Goal: Task Accomplishment & Management: Manage account settings

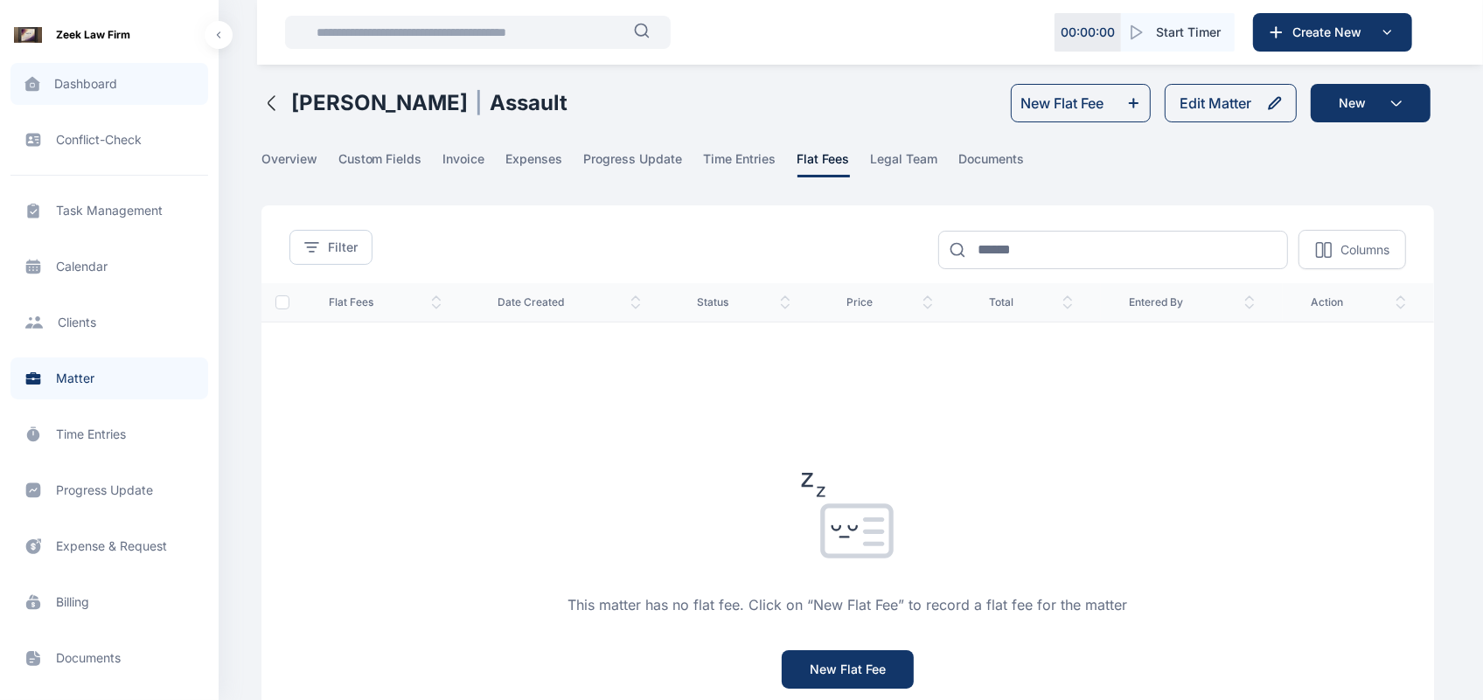
click at [52, 71] on span at bounding box center [32, 84] width 44 height 37
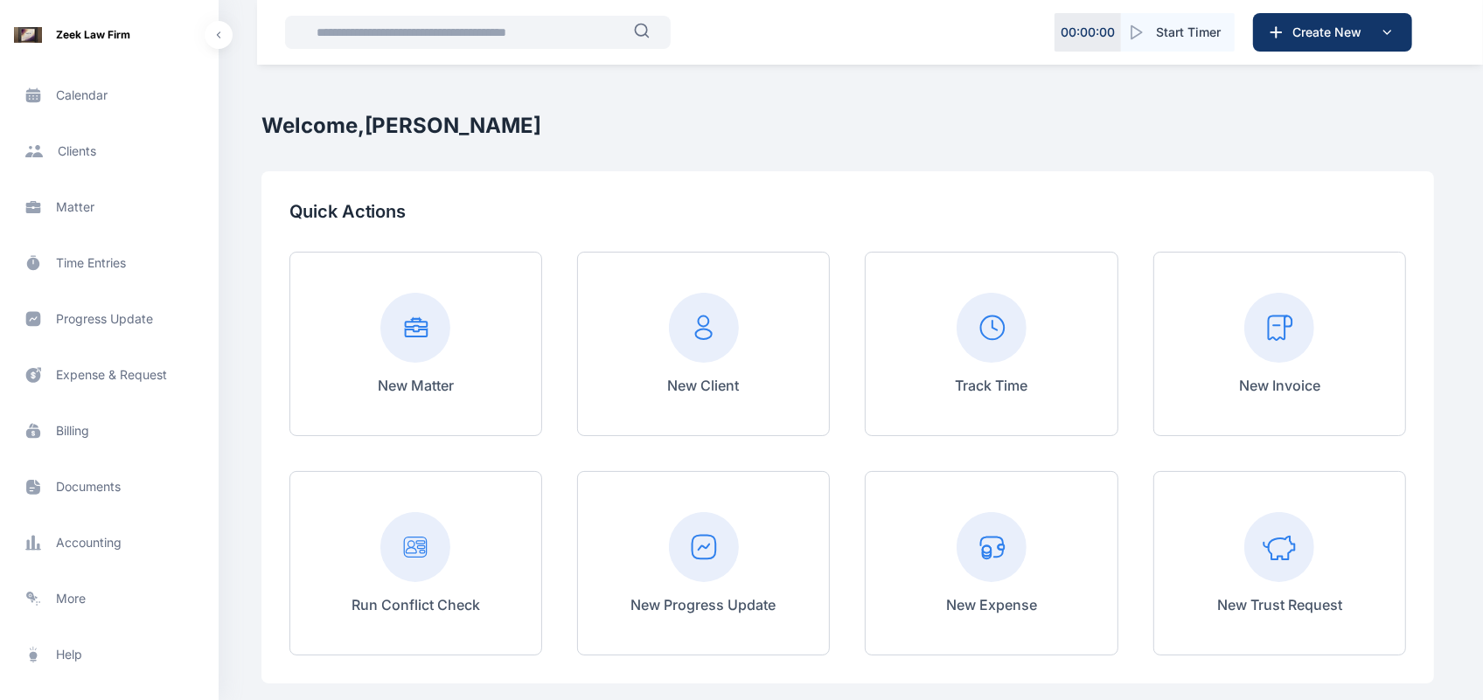
scroll to position [251, 0]
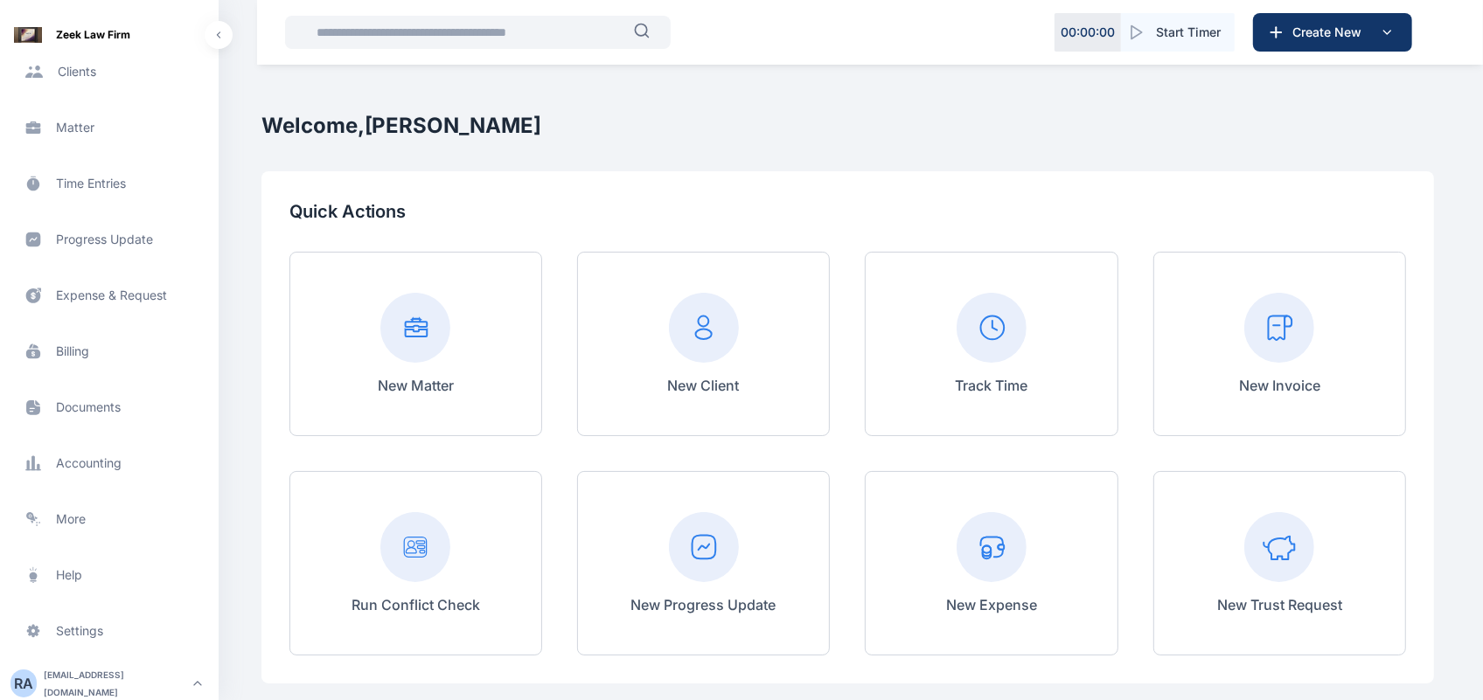
click at [24, 673] on div "R A" at bounding box center [23, 683] width 26 height 21
click at [293, 679] on span "Log out" at bounding box center [294, 680] width 44 height 17
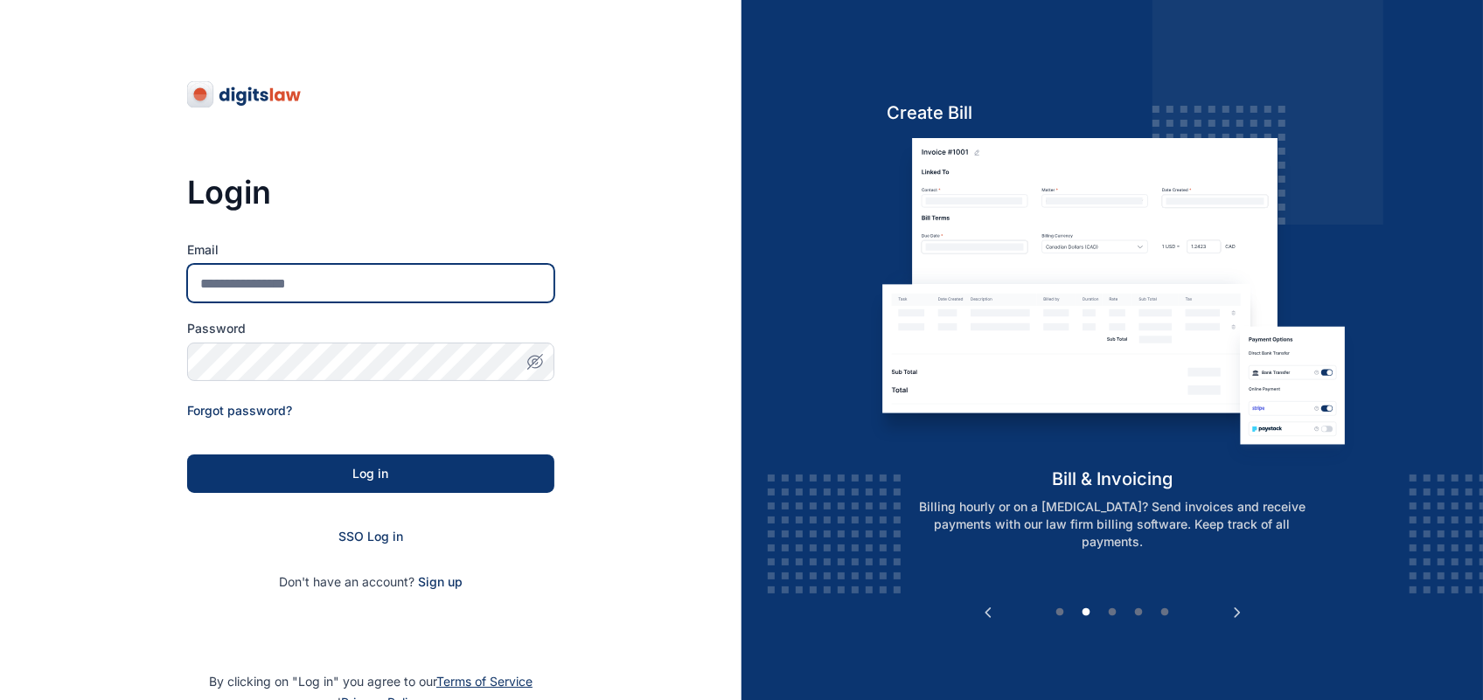
type input "**********"
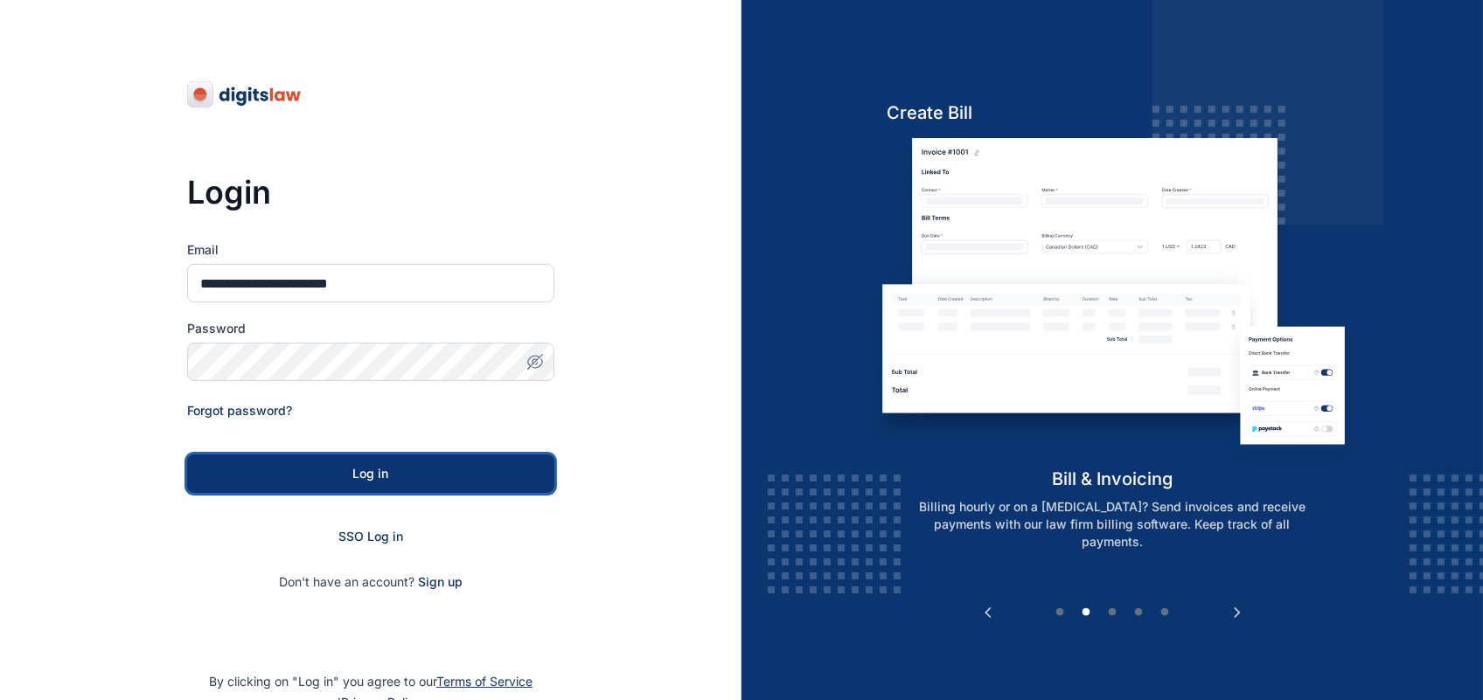
click at [313, 484] on button "Log in" at bounding box center [370, 474] width 367 height 38
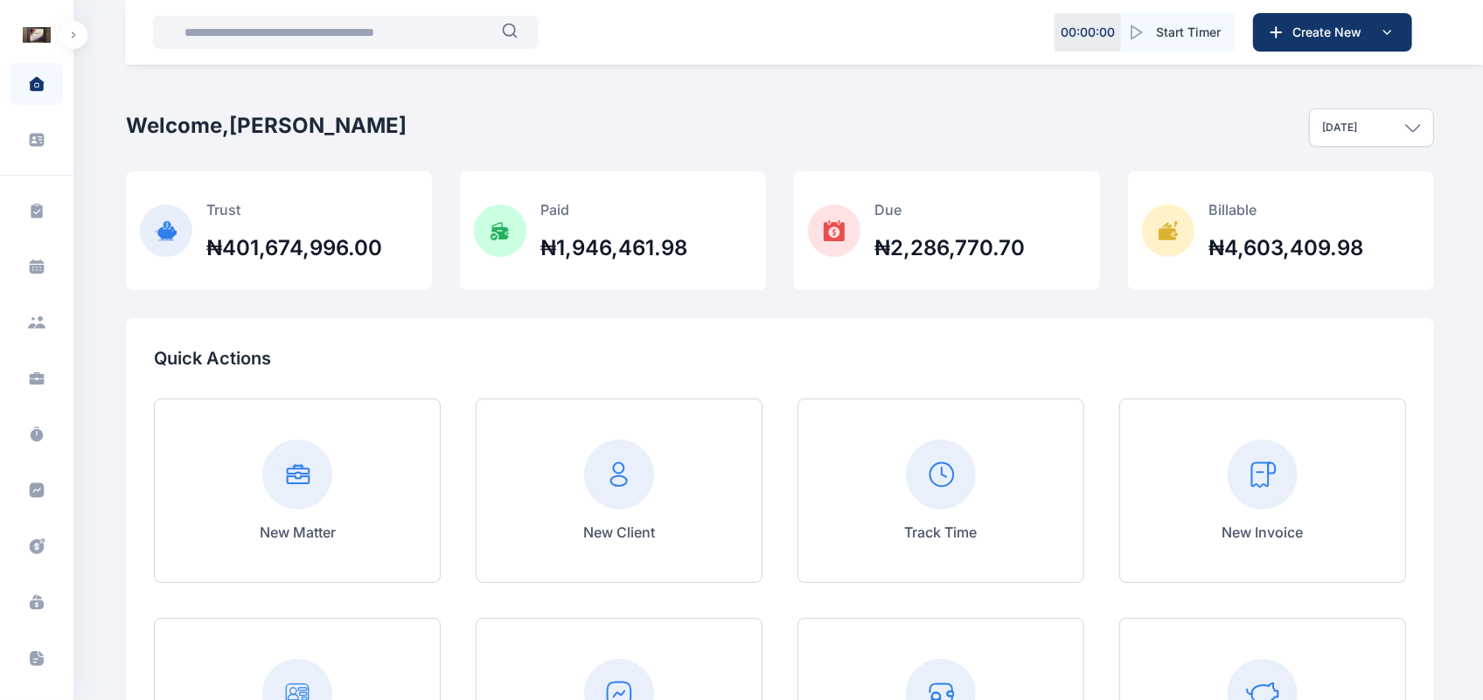
click at [1390, 144] on div "[DATE]" at bounding box center [1371, 127] width 125 height 38
click at [1367, 189] on div "Today This week This month This year All time Custom dates" at bounding box center [1371, 240] width 125 height 187
click at [1331, 199] on div at bounding box center [1333, 199] width 14 height 14
click at [1342, 175] on div "Today" at bounding box center [1372, 171] width 92 height 14
click at [1251, 118] on div "Welcome, Roseline Aguda Today Today This week This month This year All time Cus…" at bounding box center [780, 127] width 1308 height 87
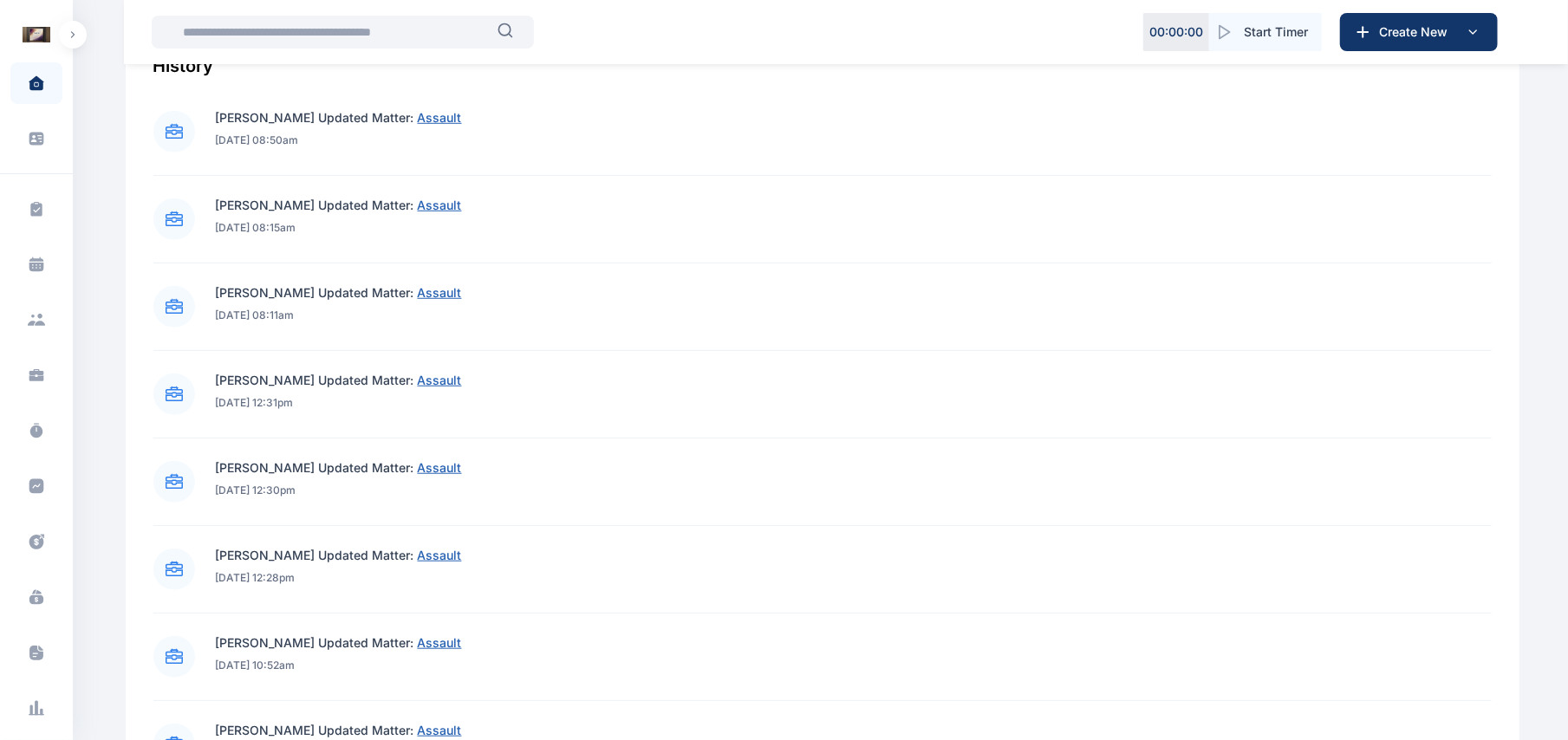
scroll to position [891, 0]
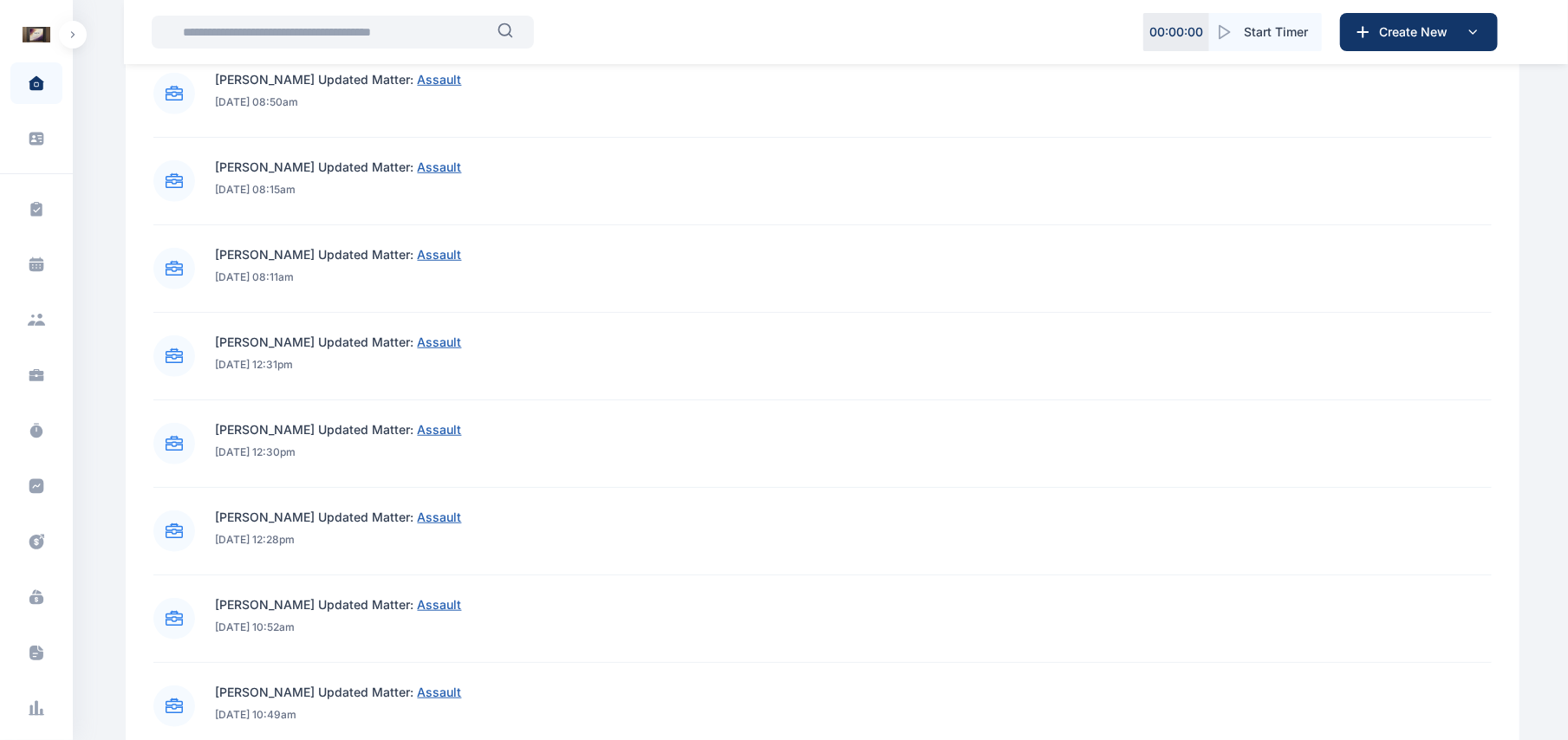
click at [69, 26] on button "button" at bounding box center [72, 35] width 28 height 28
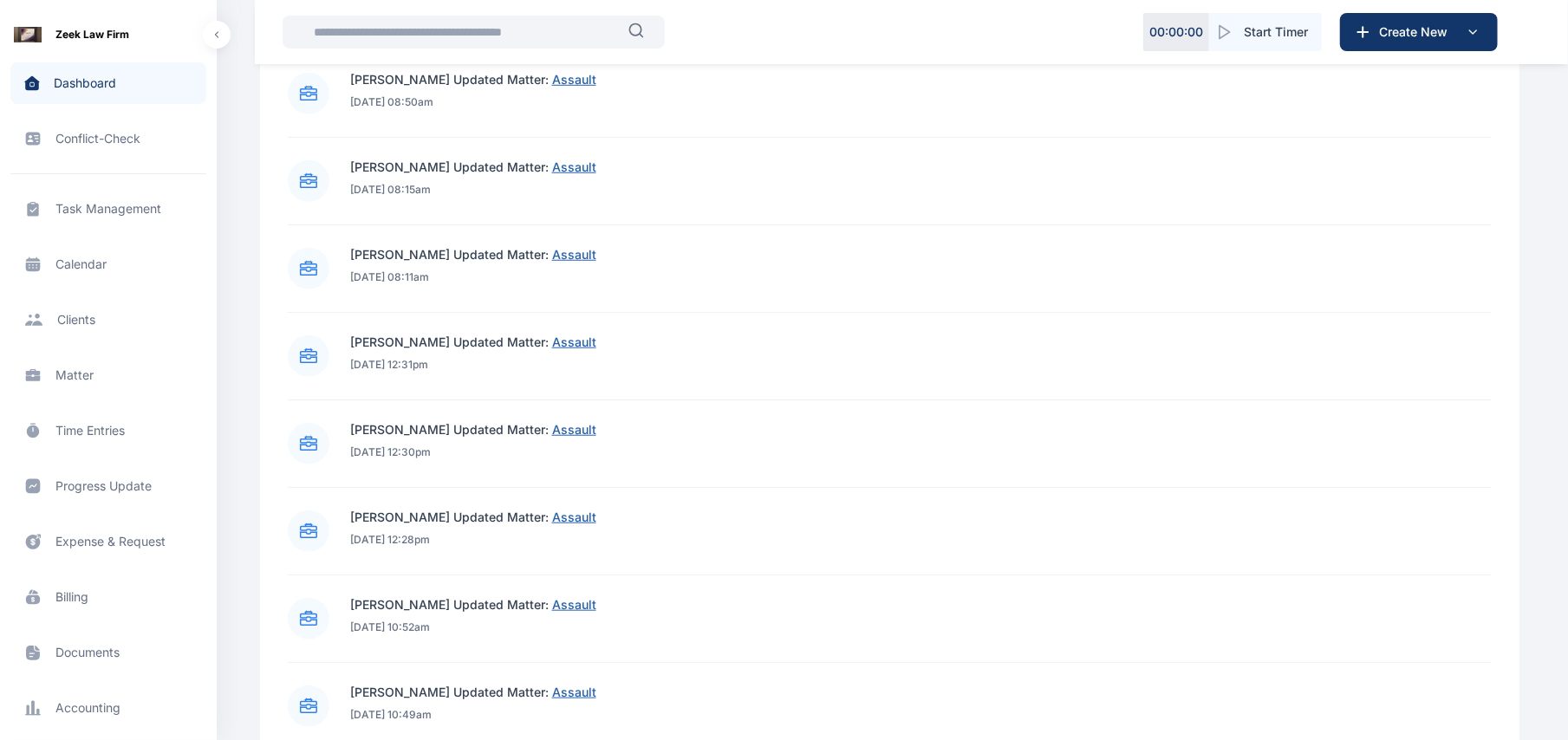
click at [111, 381] on span "Matter matter matter" at bounding box center [108, 375] width 196 height 42
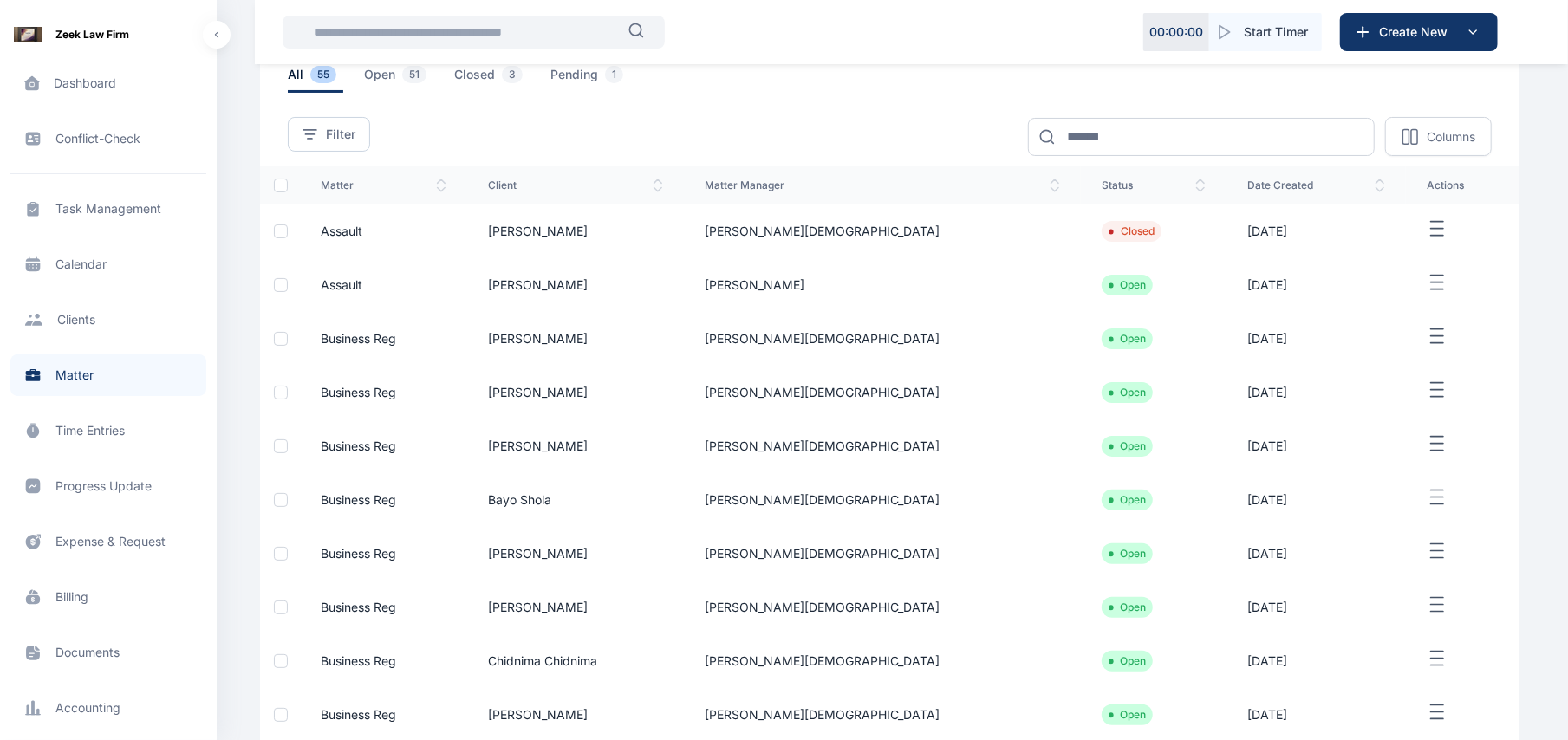
scroll to position [94, 0]
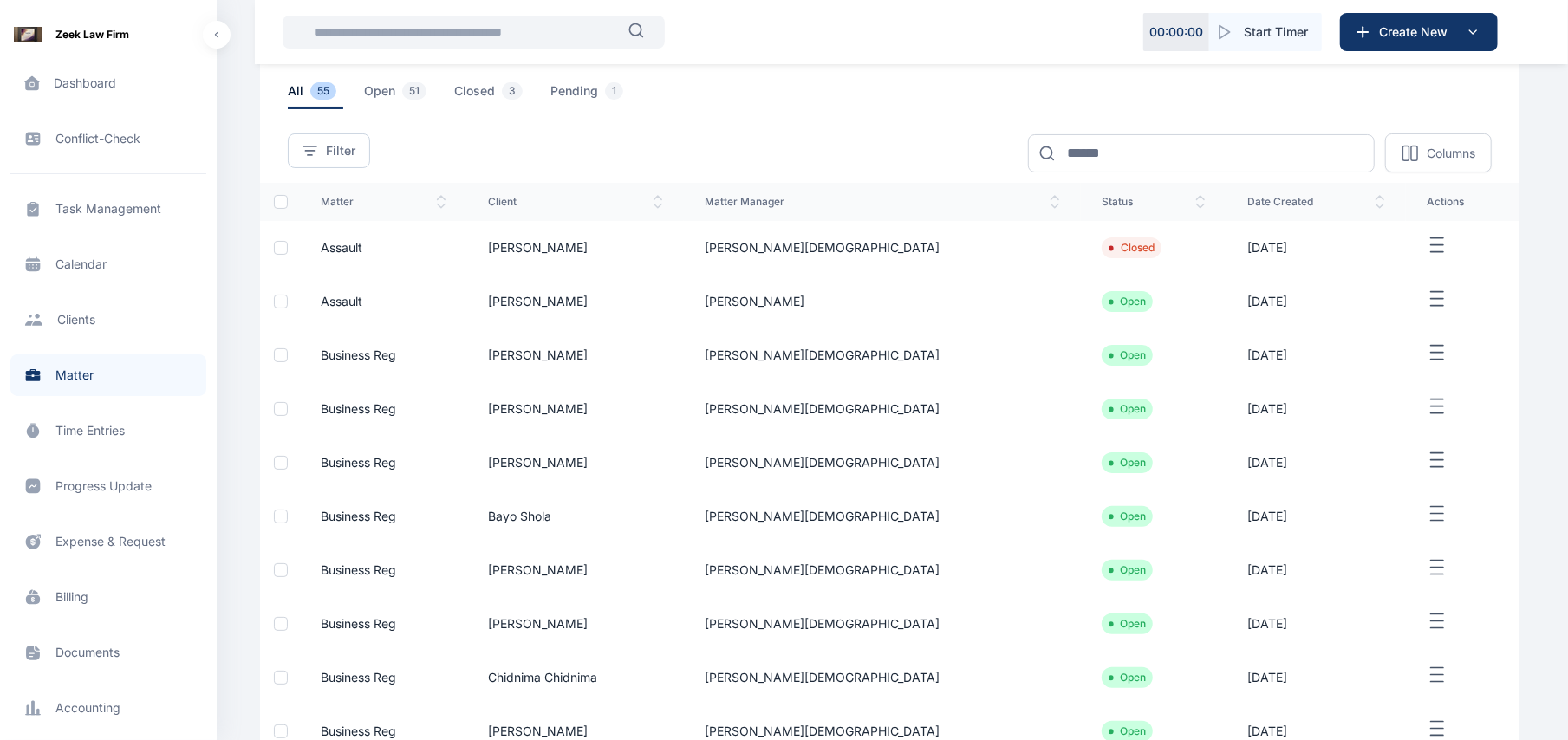
click at [684, 262] on td "[PERSON_NAME]" at bounding box center [575, 248] width 217 height 53
click at [684, 258] on td "[PERSON_NAME]" at bounding box center [575, 248] width 217 height 53
click at [1426, 243] on icon "button" at bounding box center [1436, 246] width 21 height 22
click at [1405, 260] on icon "button" at bounding box center [1400, 265] width 14 height 14
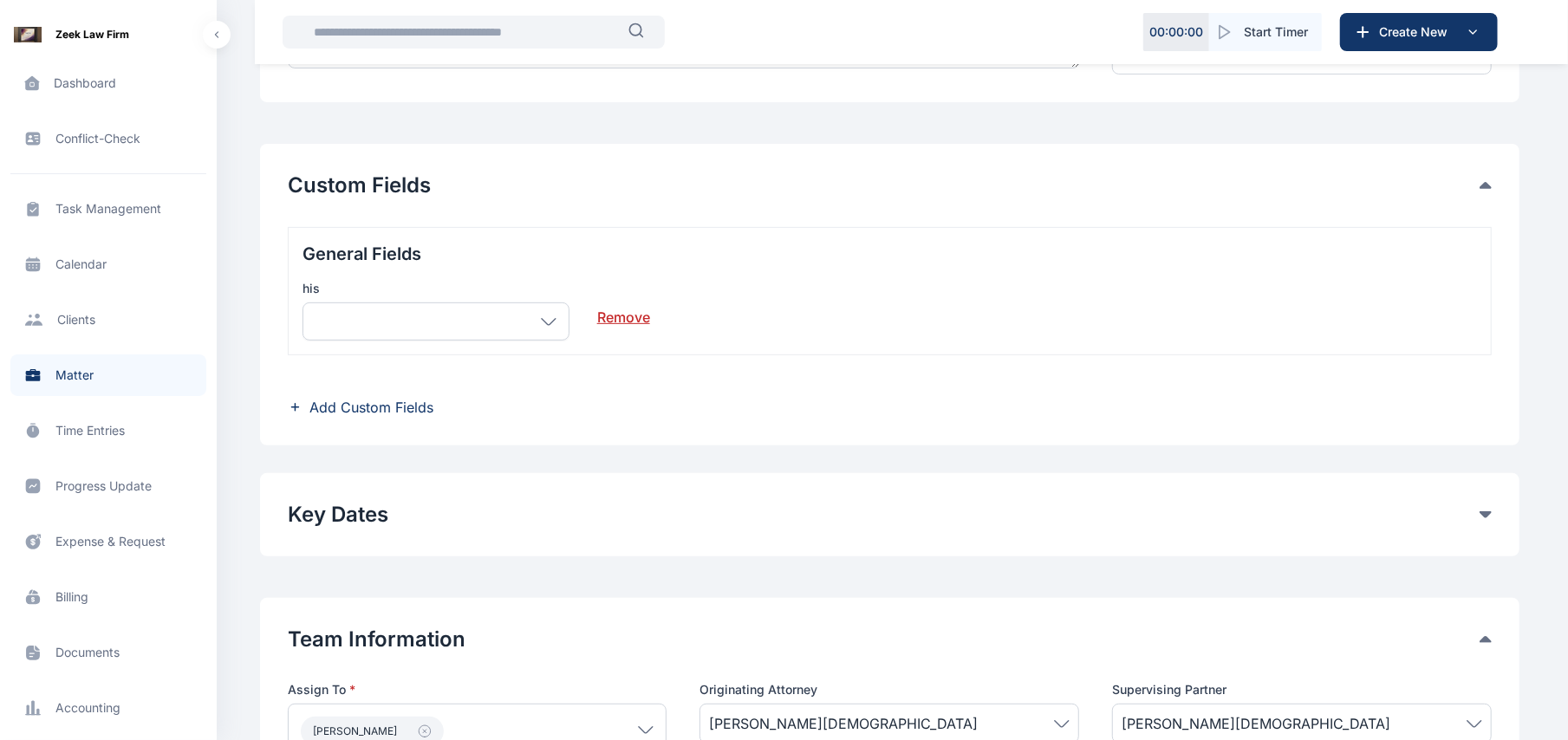
scroll to position [500, 0]
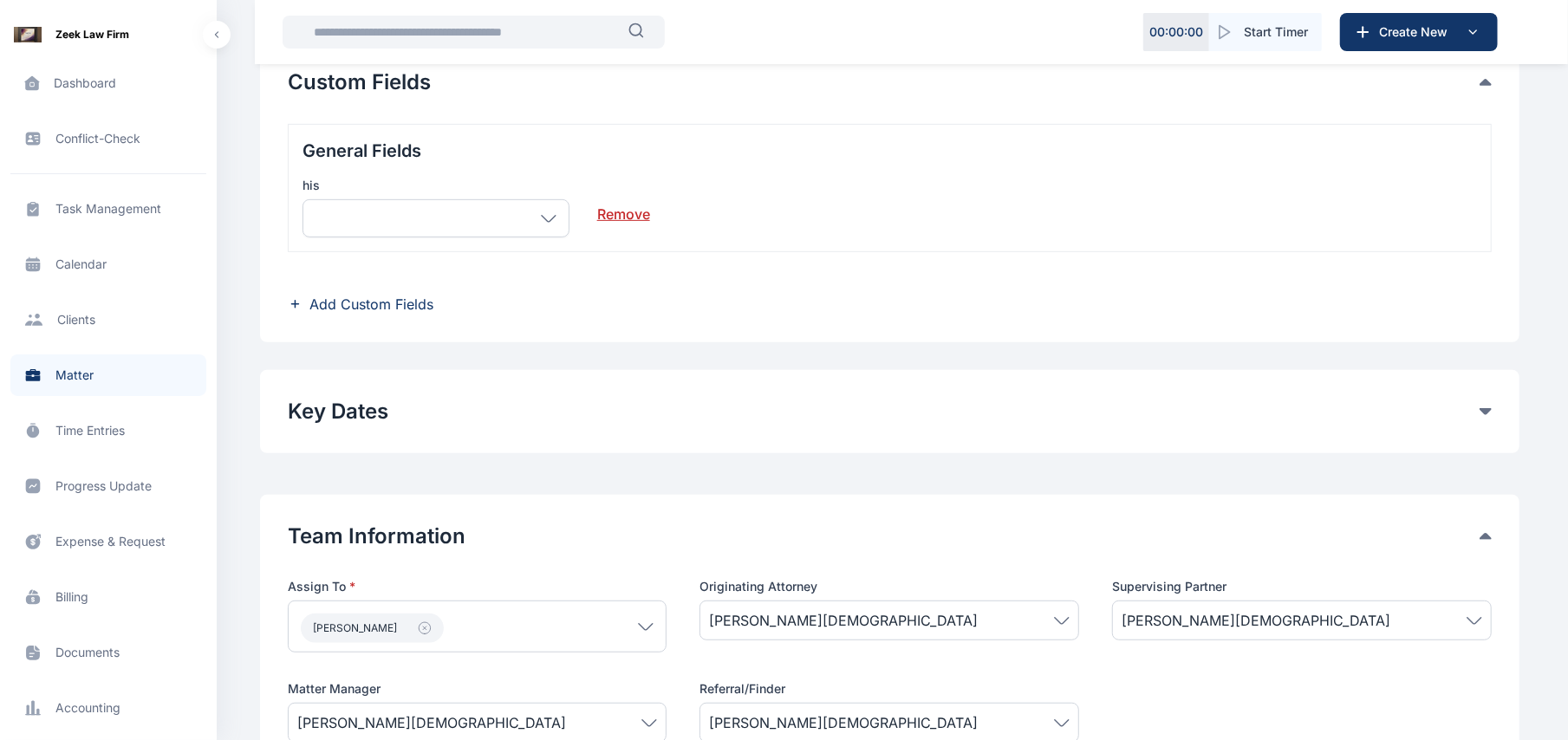
click at [617, 220] on link "Remove" at bounding box center [623, 207] width 53 height 35
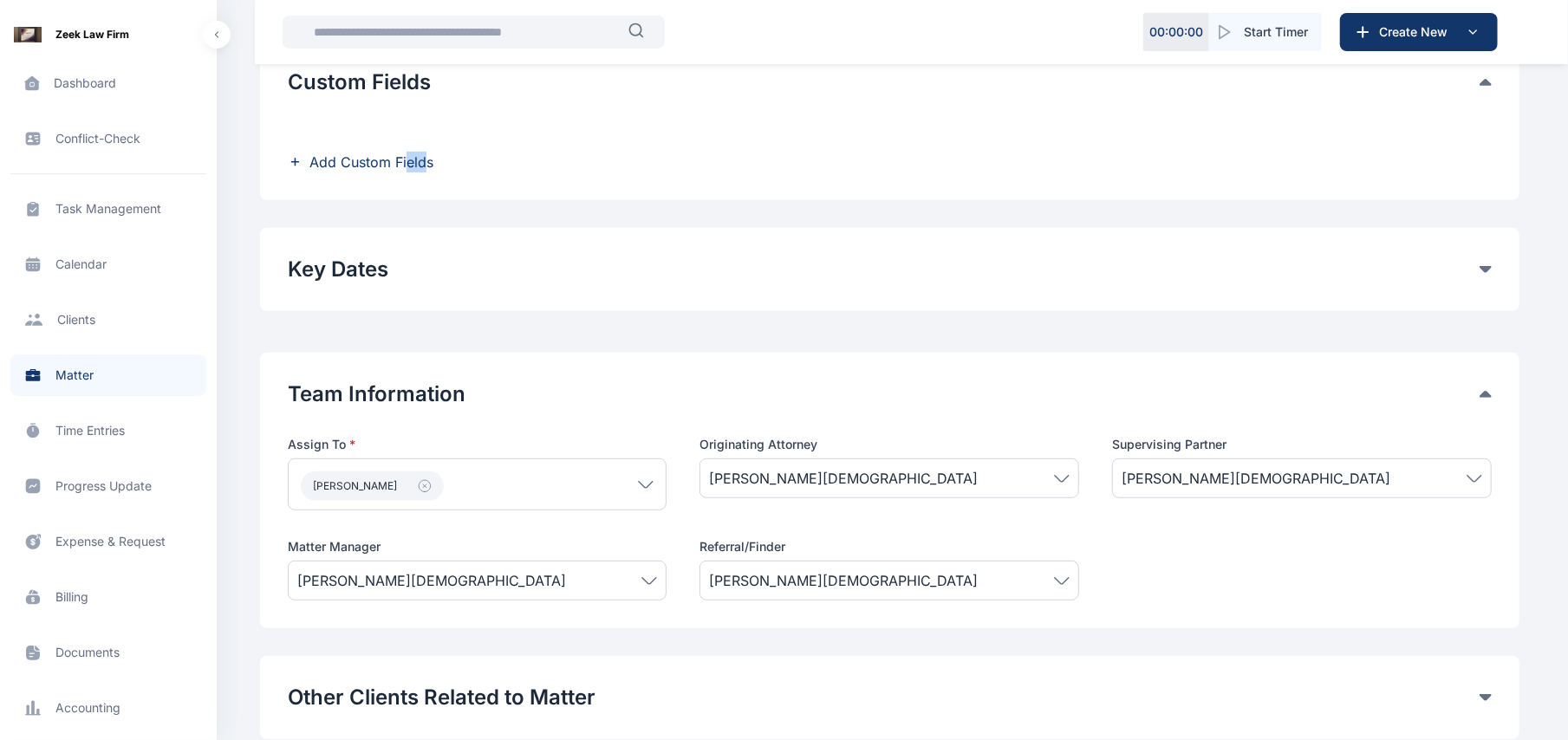
drag, startPoint x: 423, startPoint y: 144, endPoint x: 402, endPoint y: 157, distance: 24.7
click at [402, 157] on div "Add Custom Fields" at bounding box center [889, 148] width 1204 height 49
click at [402, 157] on span "Add Custom Fields" at bounding box center [371, 161] width 124 height 21
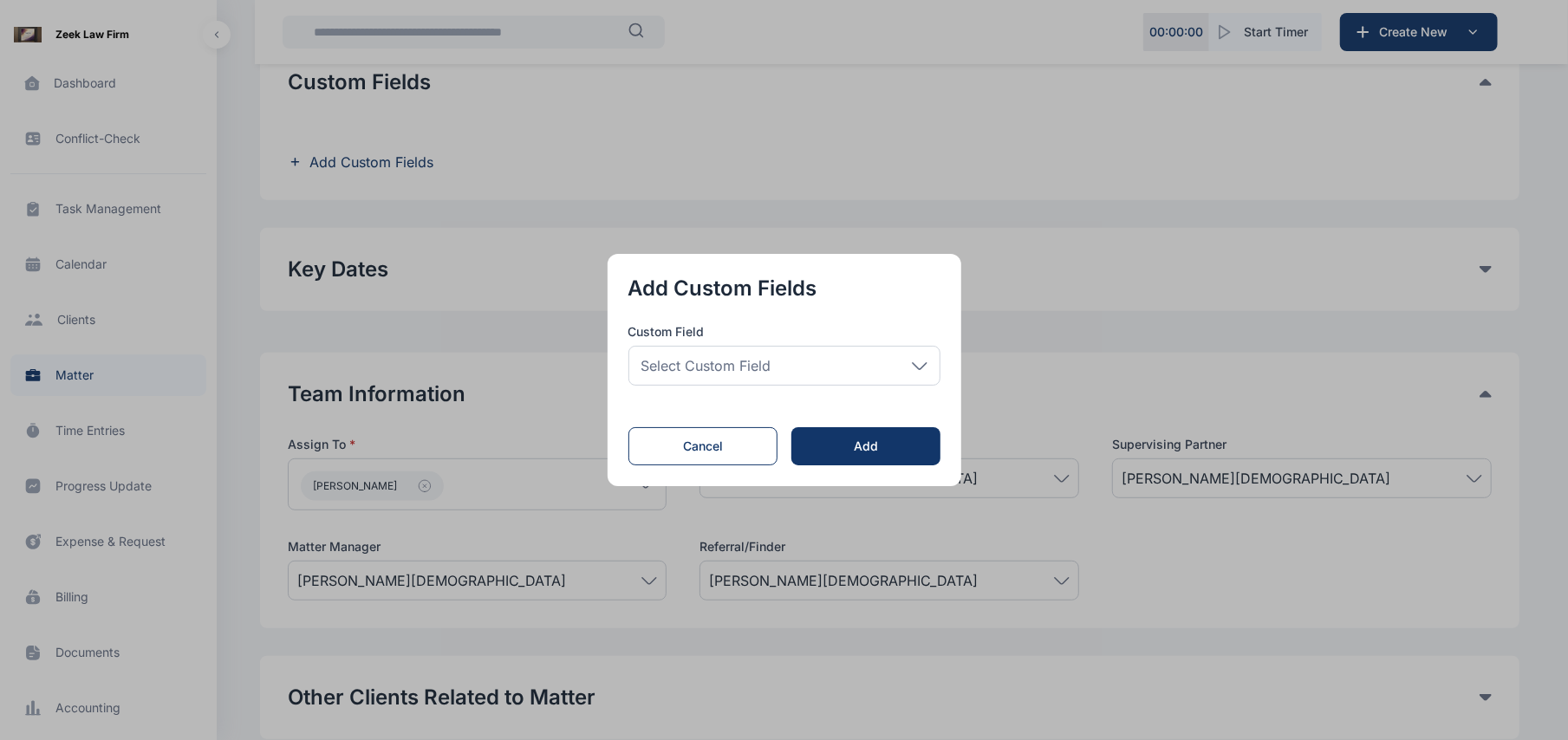
click at [785, 372] on div "Select Custom Field" at bounding box center [784, 366] width 312 height 40
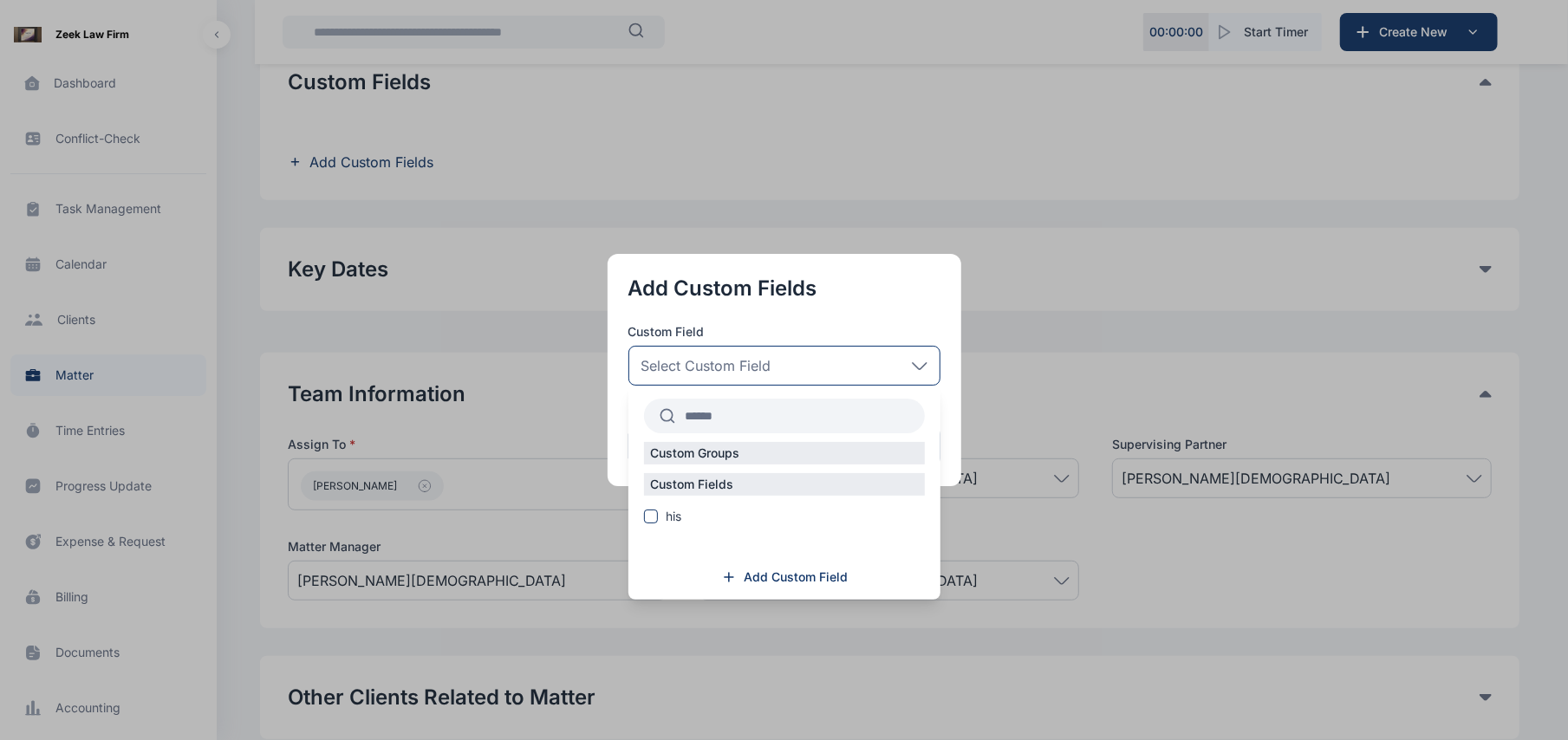
click at [738, 586] on div "Add Custom Field" at bounding box center [784, 583] width 312 height 31
click at [764, 570] on span "Add Custom Field" at bounding box center [796, 577] width 104 height 17
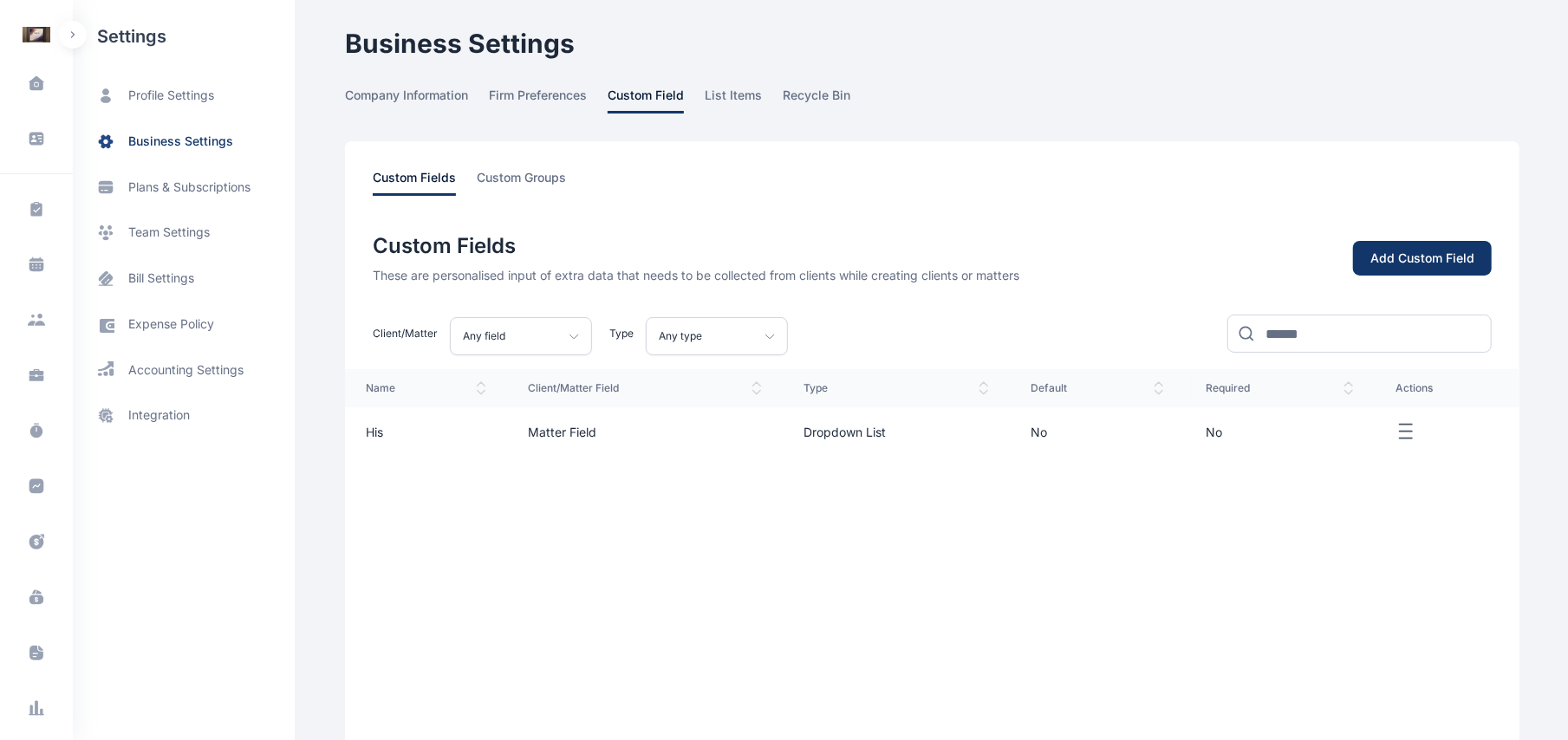
click at [573, 336] on div "Any field" at bounding box center [520, 336] width 142 height 38
click at [504, 414] on p "Client Field" at bounding box center [521, 415] width 111 height 17
click at [507, 414] on td "Matter Field" at bounding box center [645, 432] width 276 height 50
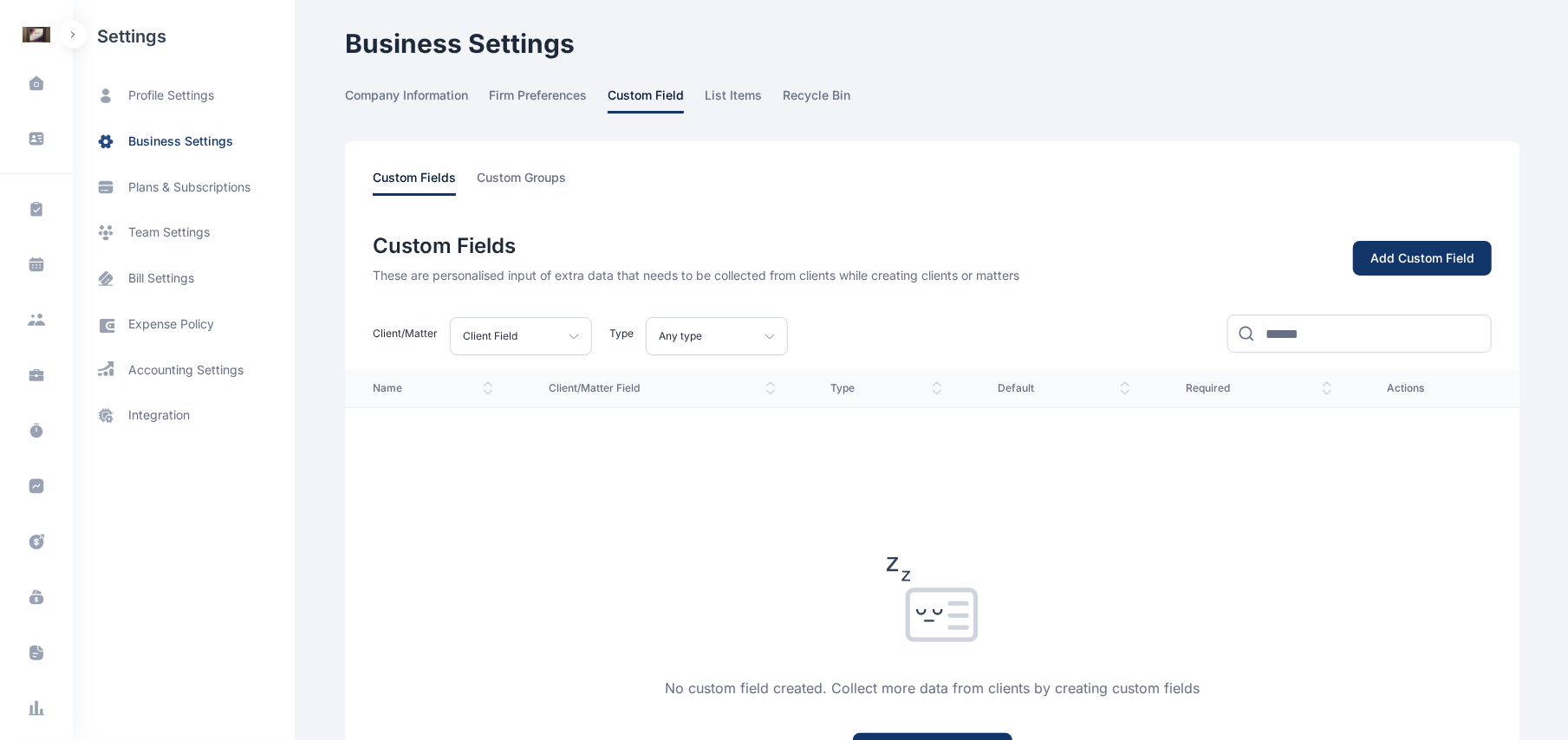
click at [598, 481] on div "No custom field created. Collect more data from clients by creating custom fiel…" at bounding box center [932, 685] width 1175 height 555
click at [1450, 264] on div "Add Custom Field" at bounding box center [1422, 258] width 104 height 17
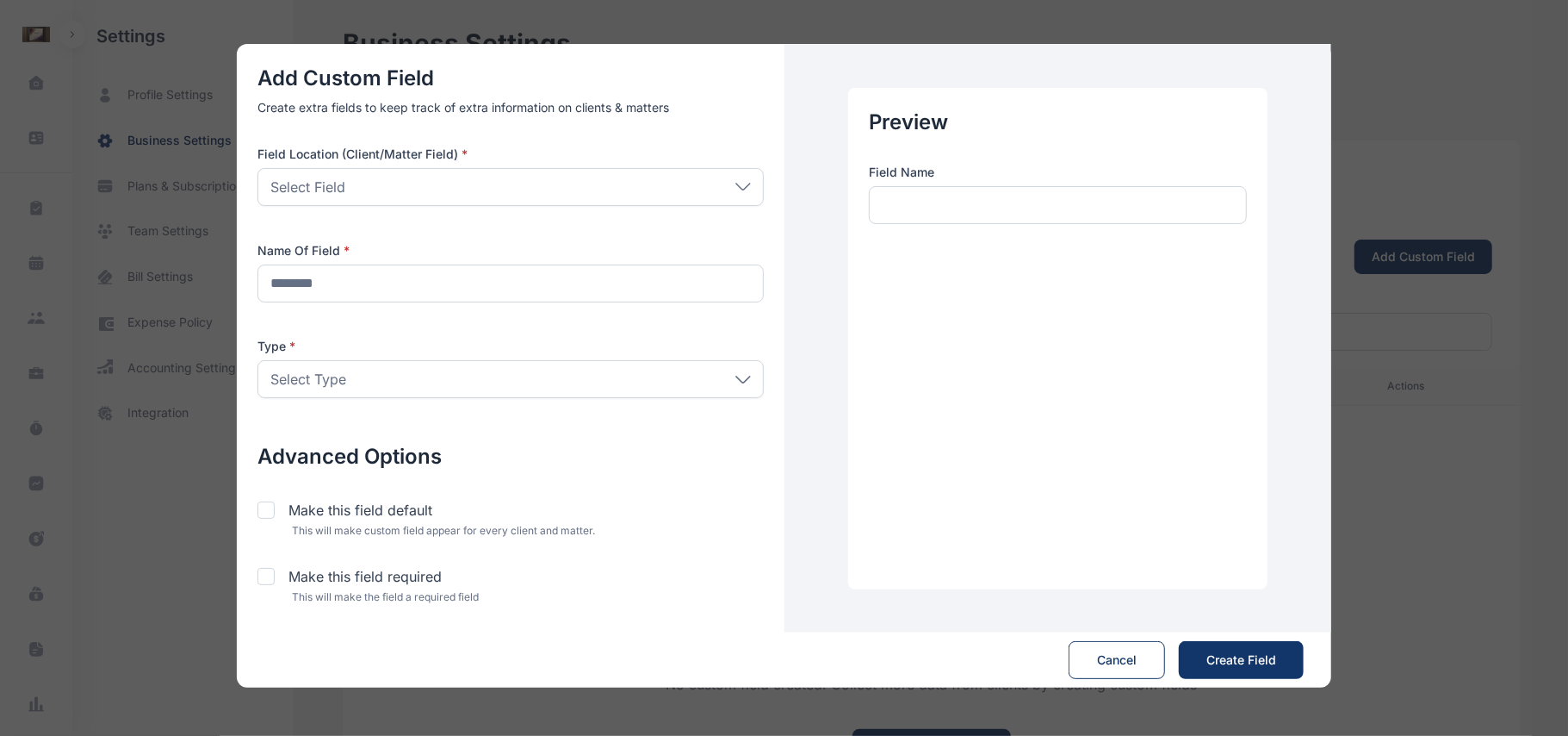
click at [608, 177] on div "Select Field" at bounding box center [510, 187] width 506 height 37
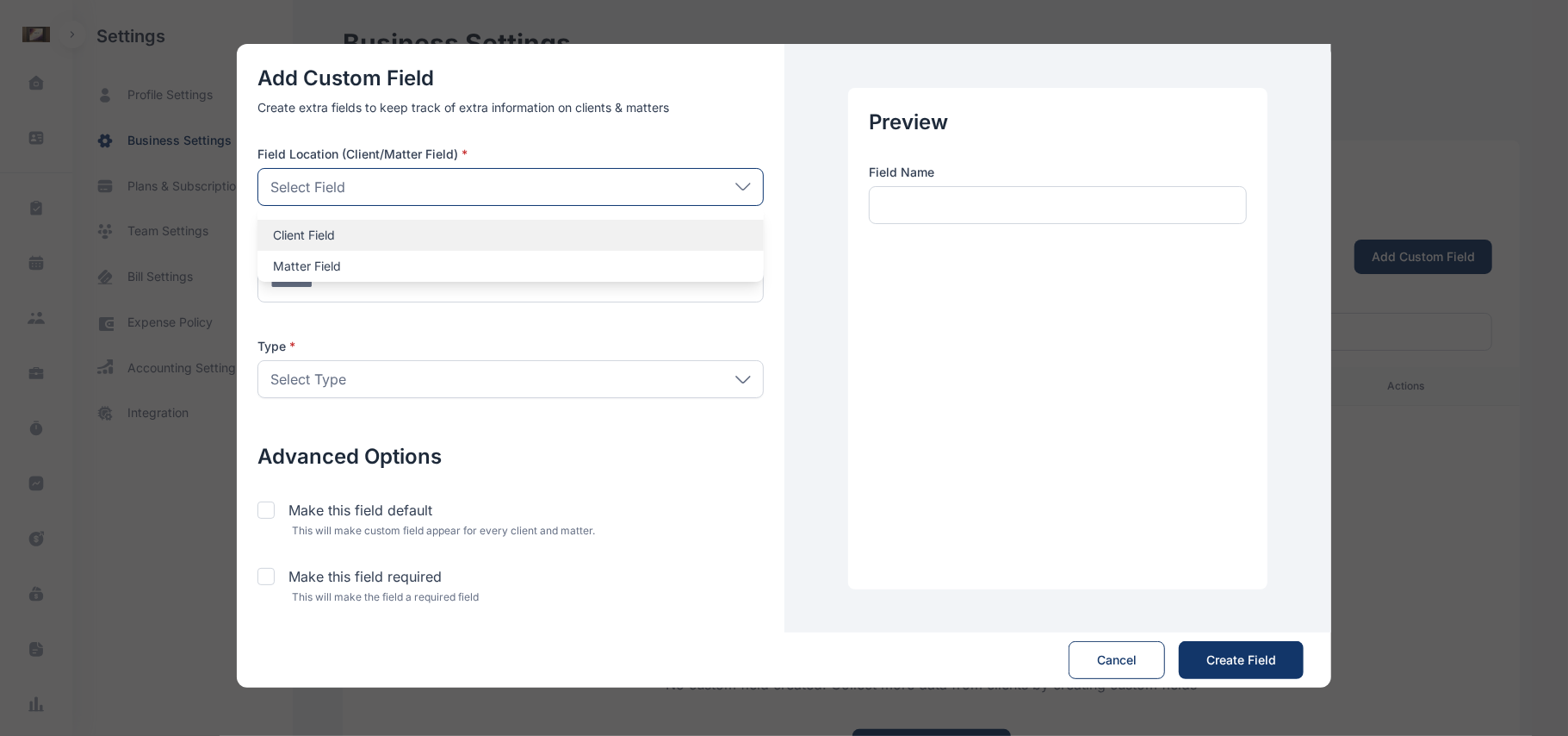
click at [449, 243] on p "Client Field" at bounding box center [510, 234] width 476 height 17
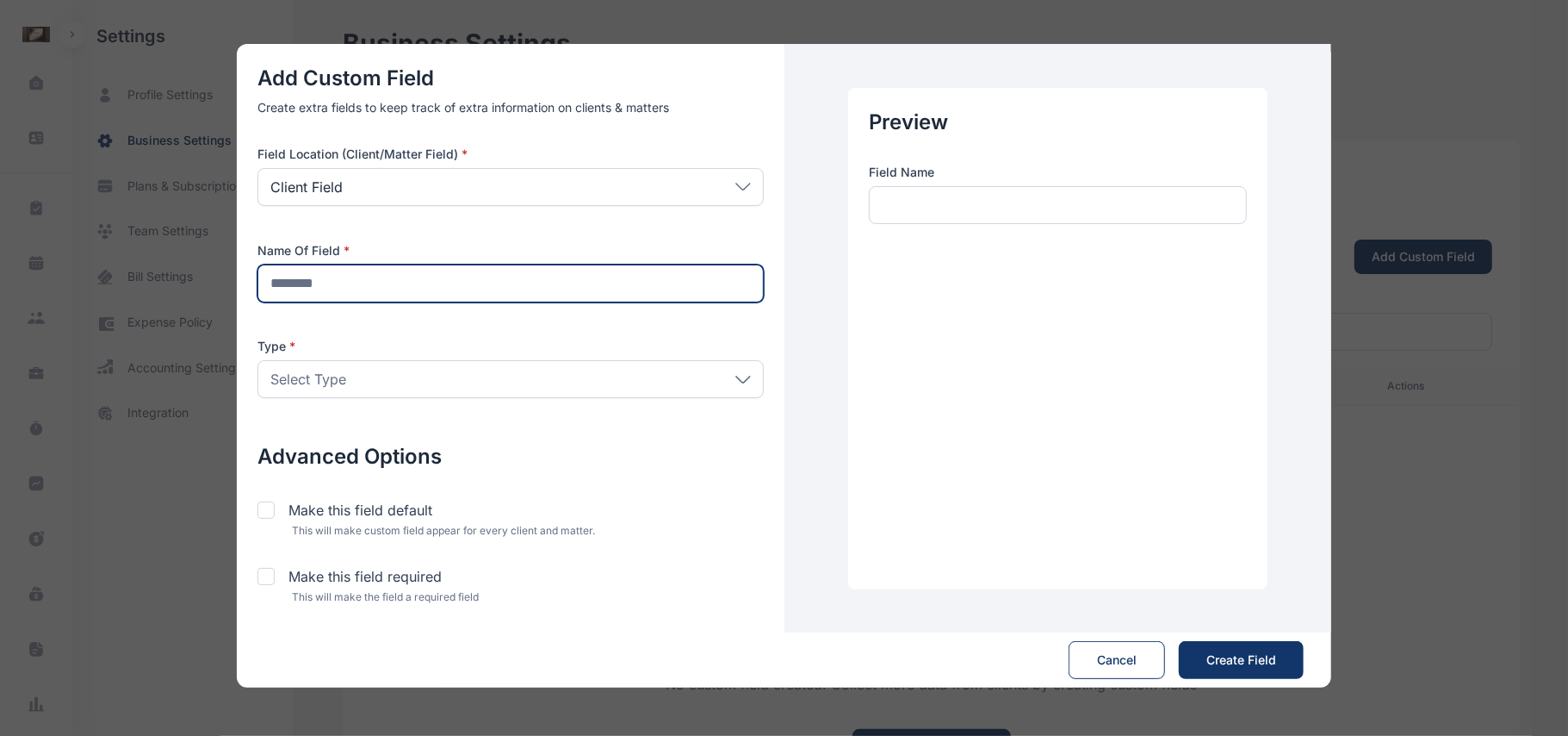
click at [442, 281] on input "text" at bounding box center [510, 283] width 506 height 37
type input "**********"
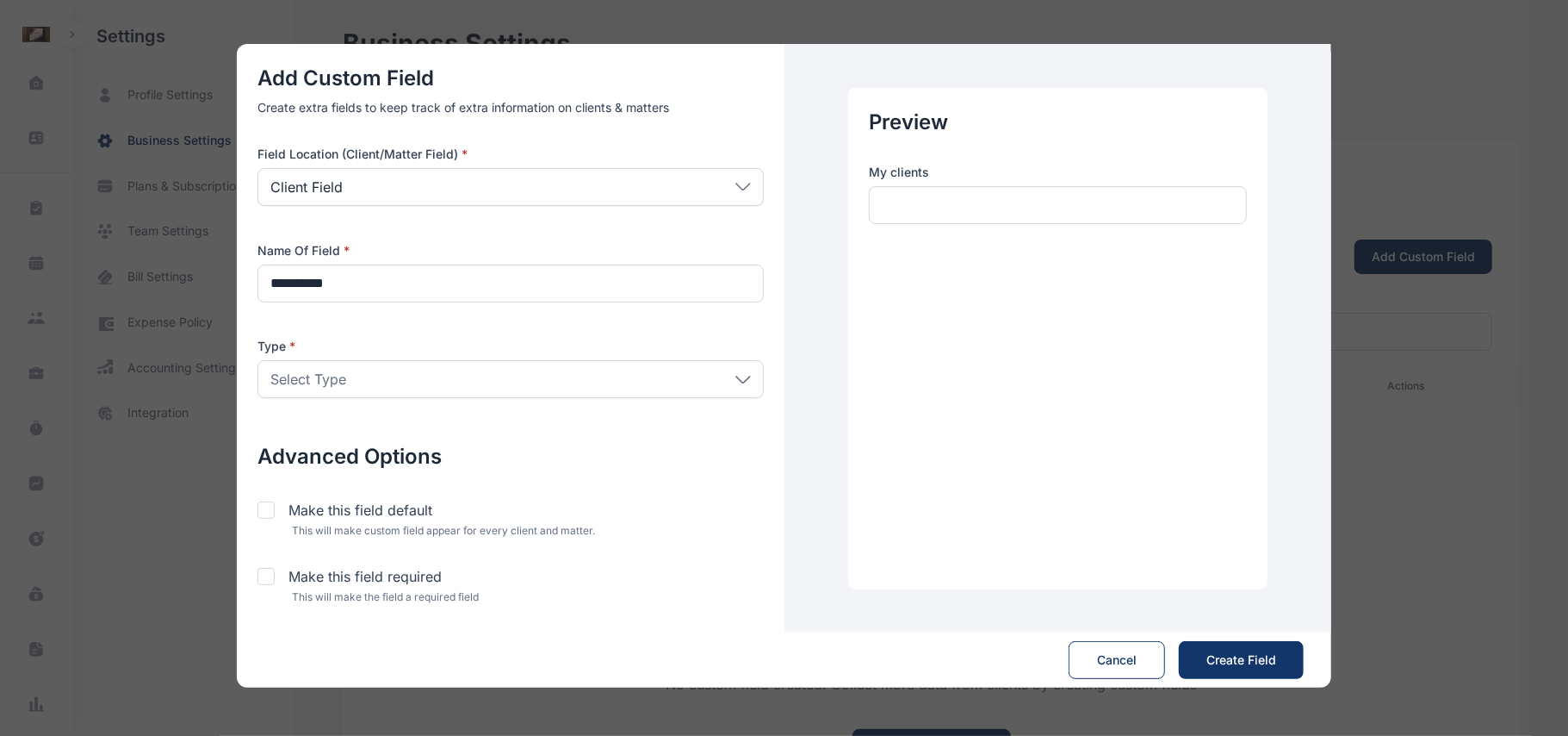
click at [449, 403] on div "Type * Select Type Client List Dropdown Date Dropdown List Email Matter List Dr…" at bounding box center [510, 372] width 506 height 69
click at [490, 398] on div "Type * Select Type Client List Dropdown Date Dropdown List Email Matter List Dr…" at bounding box center [510, 372] width 506 height 69
click at [666, 383] on div "Select Type" at bounding box center [510, 379] width 506 height 37
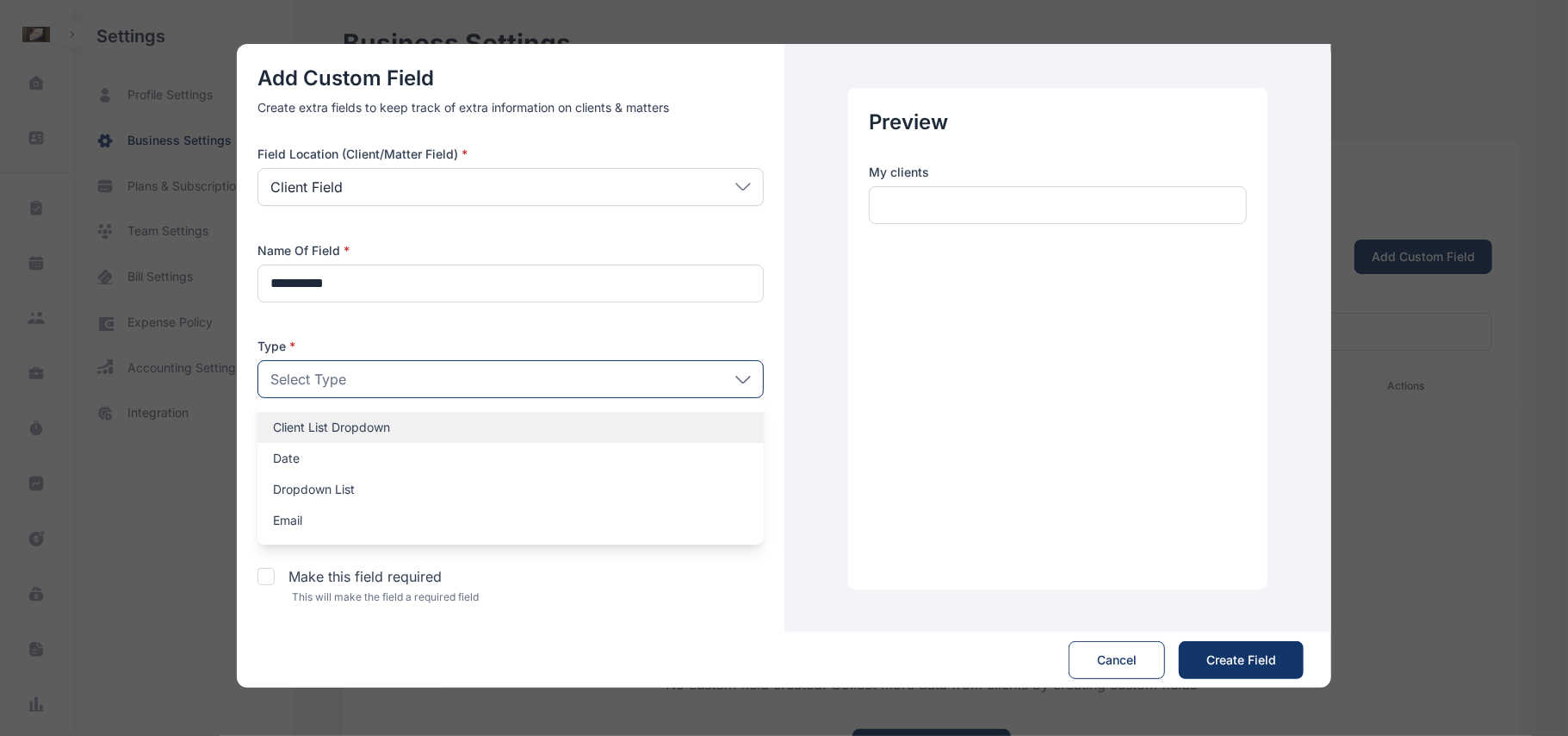
click at [381, 428] on p "Client List Dropdown" at bounding box center [510, 427] width 476 height 17
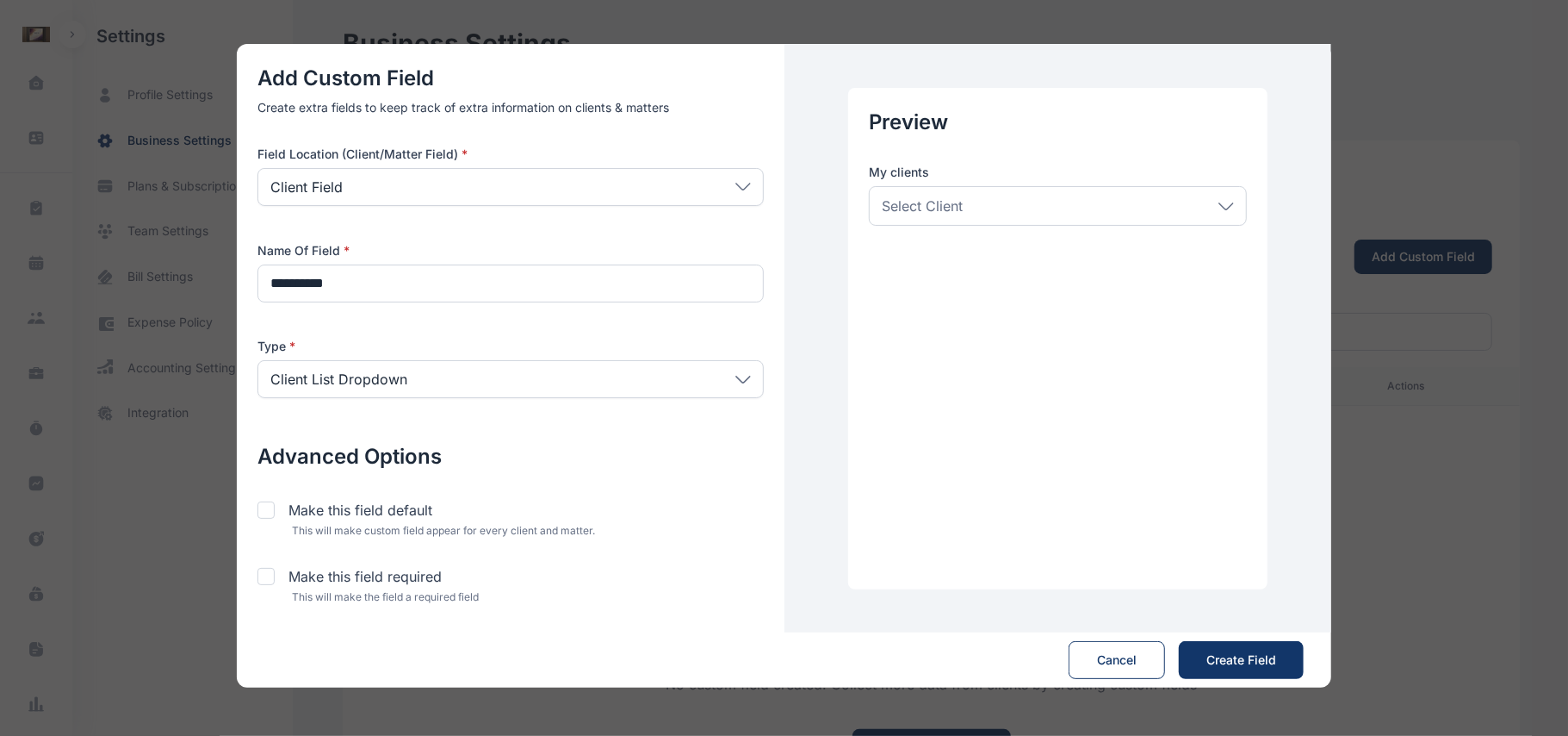
click at [1058, 223] on div "Select Client" at bounding box center [1058, 206] width 378 height 39
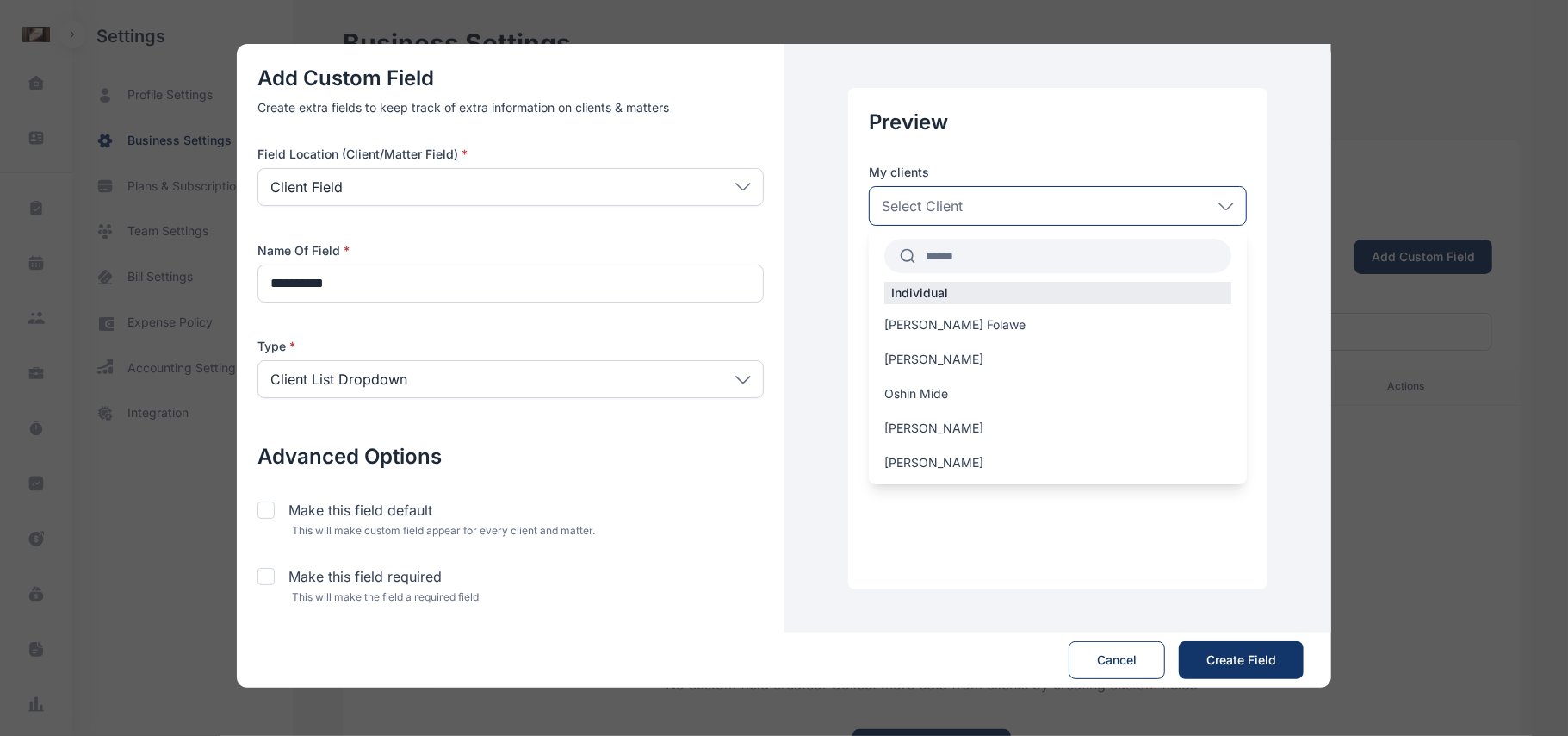
click at [1058, 223] on div "Select Client" at bounding box center [1058, 206] width 378 height 39
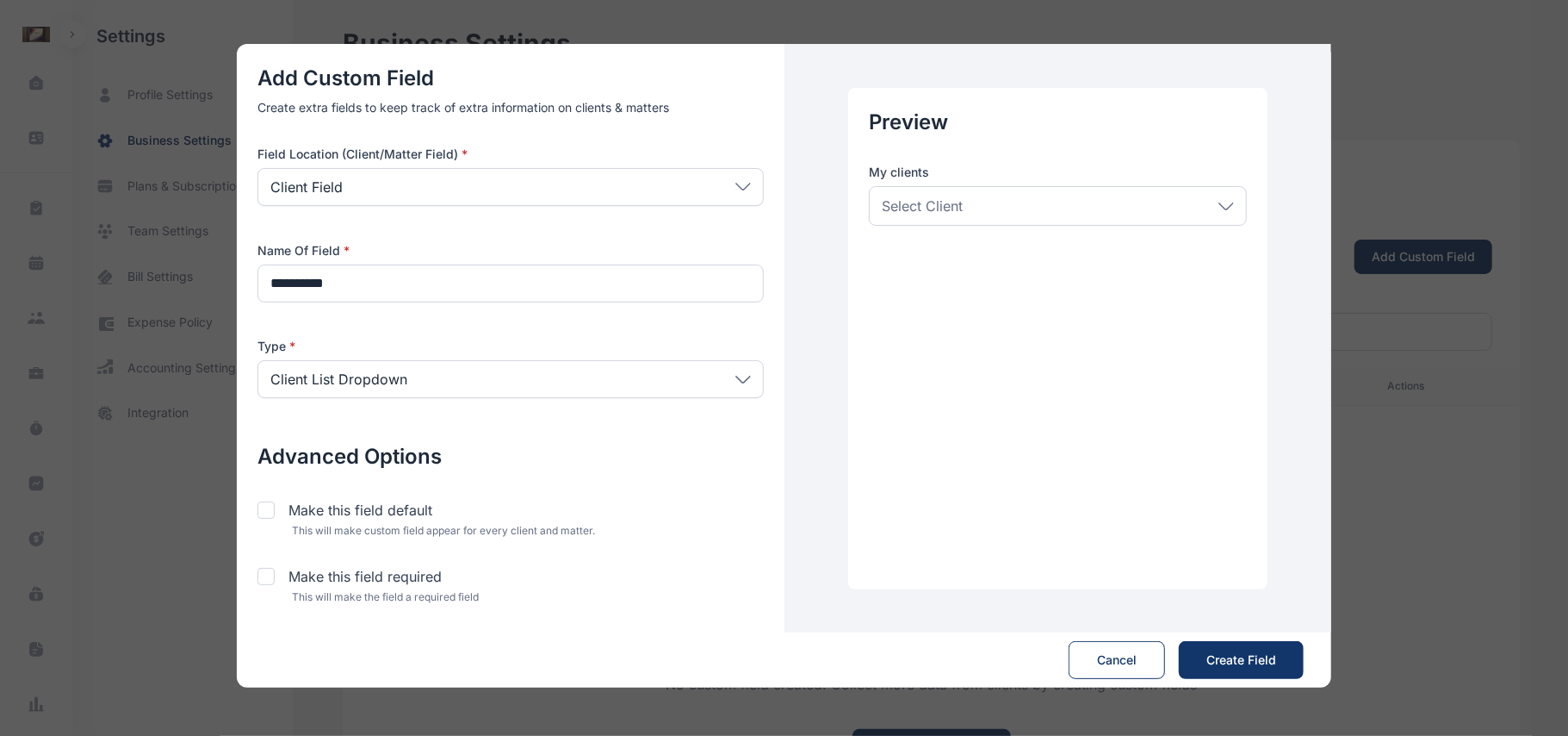
click at [1058, 223] on div "Select Client" at bounding box center [1058, 206] width 378 height 39
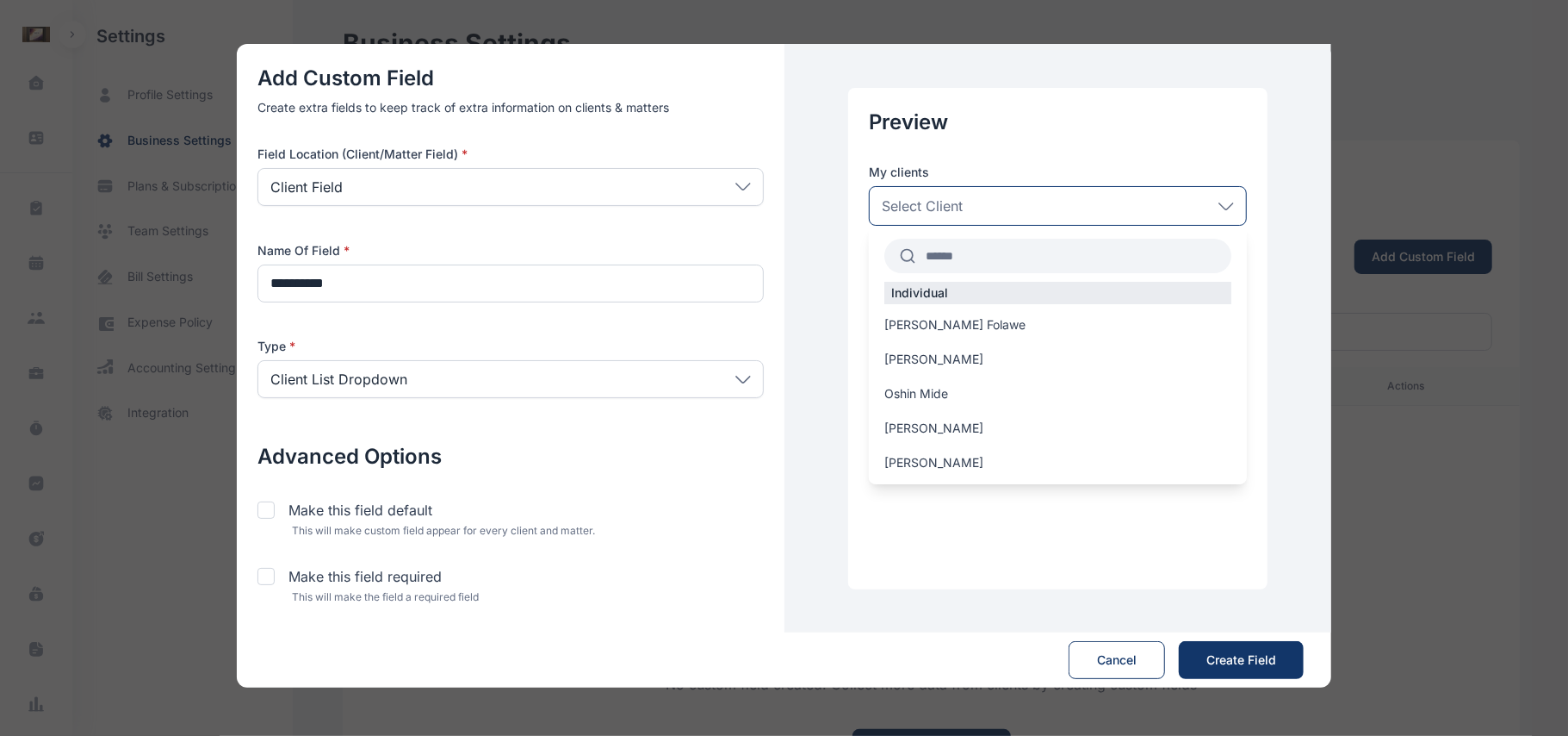
click at [1058, 223] on div "Select Client" at bounding box center [1058, 206] width 378 height 39
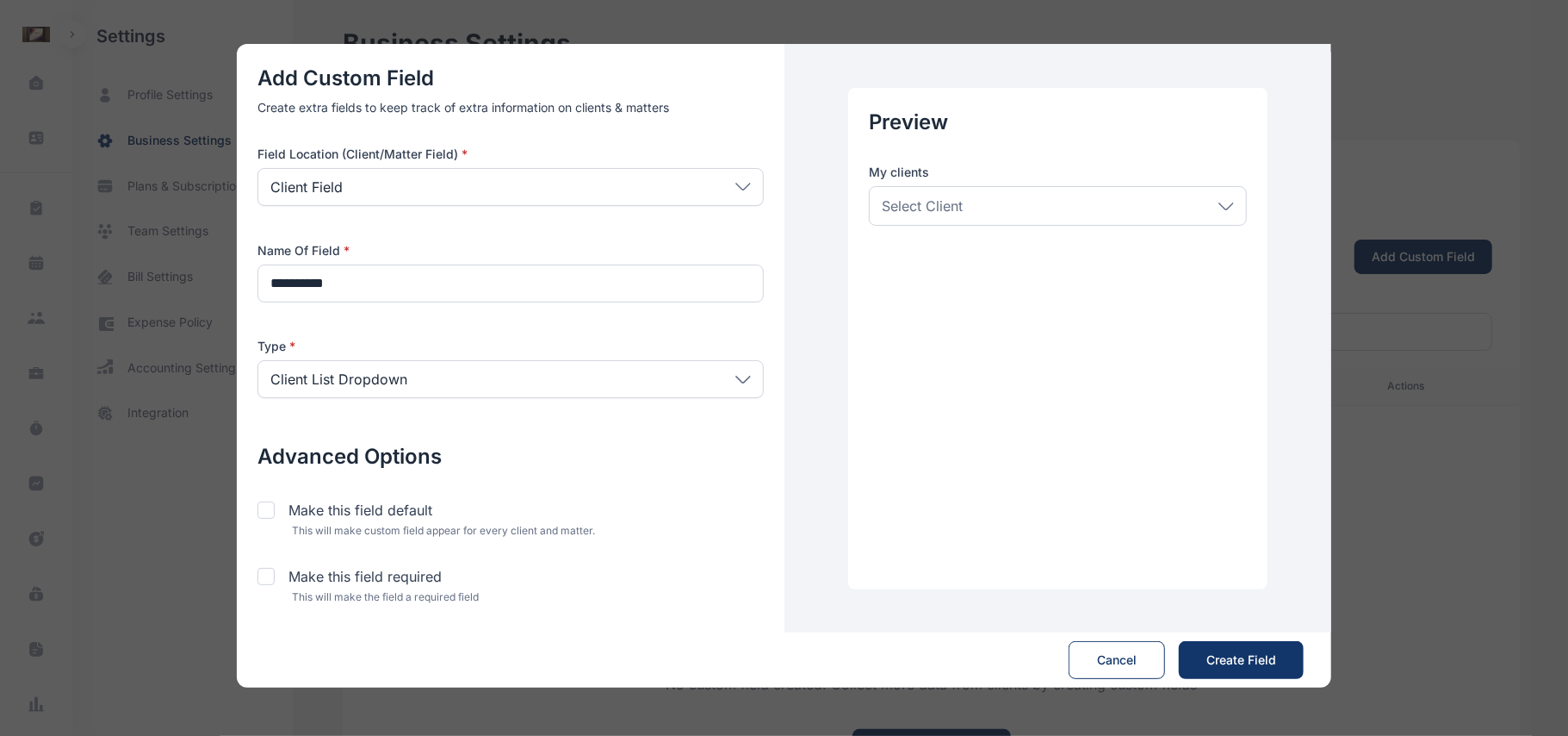
click at [1058, 223] on div "Select Client" at bounding box center [1058, 206] width 378 height 39
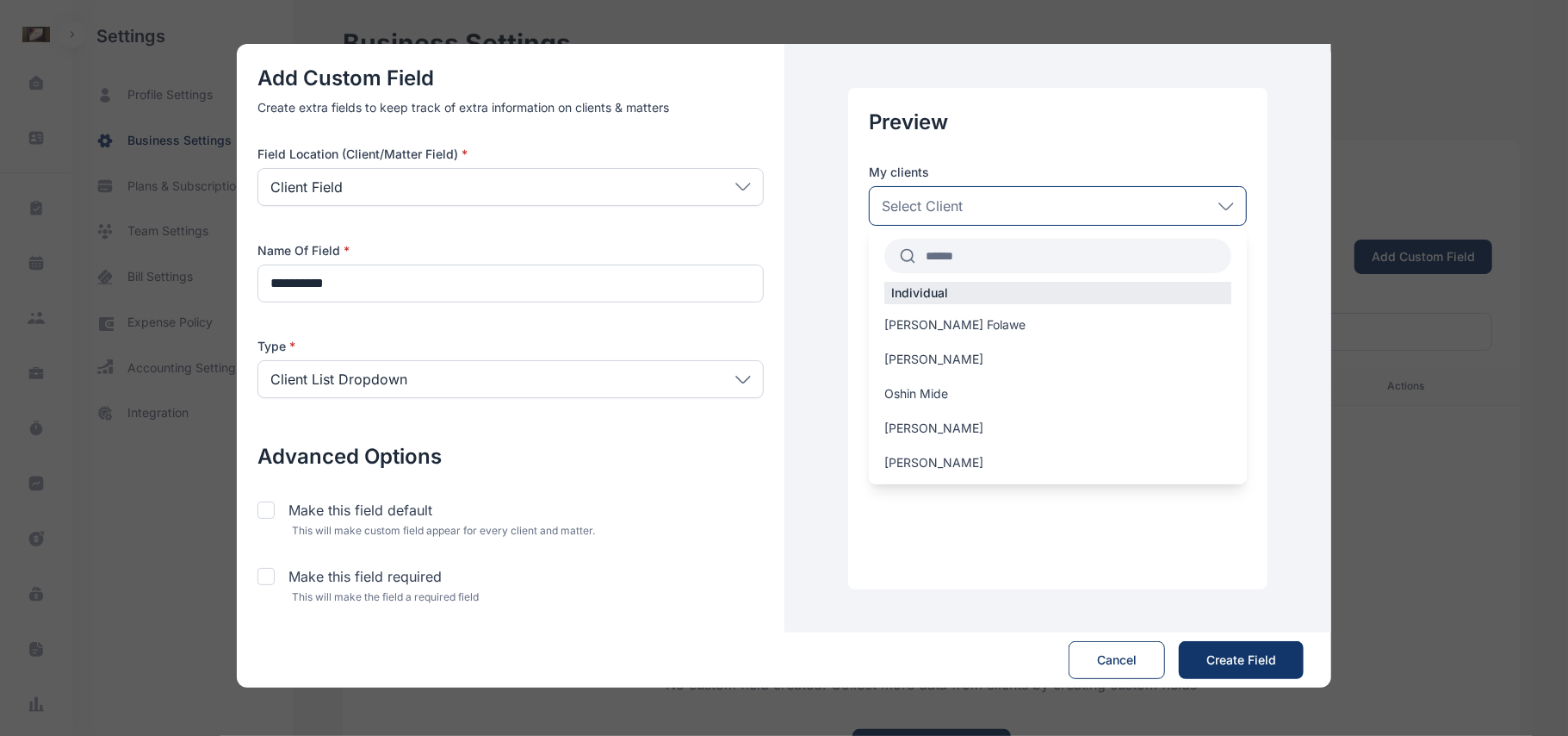
click at [1058, 223] on div "Select Client" at bounding box center [1058, 206] width 378 height 39
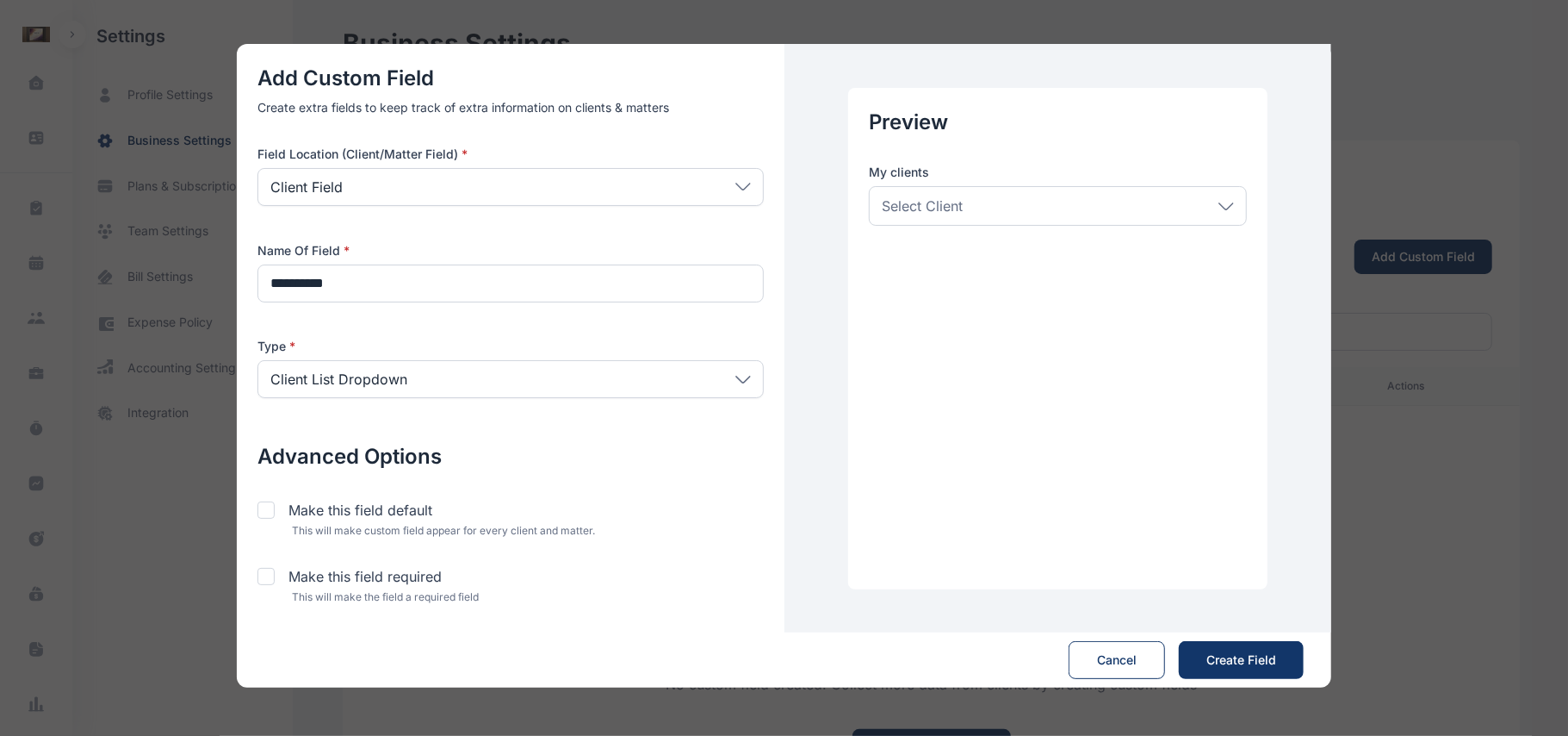
click at [1058, 223] on div "Select Client" at bounding box center [1058, 206] width 378 height 39
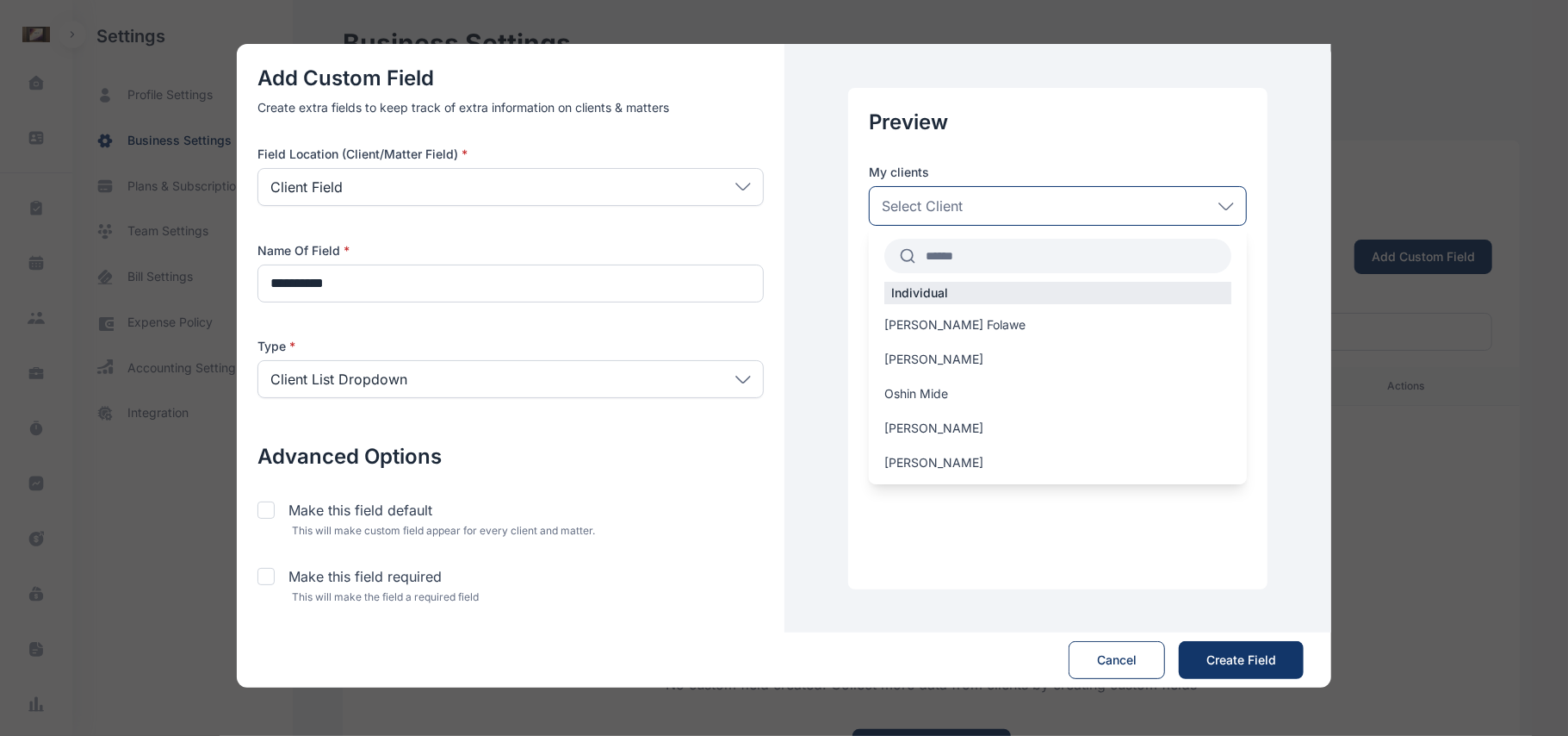
click at [1058, 223] on div "Select Client" at bounding box center [1058, 206] width 378 height 39
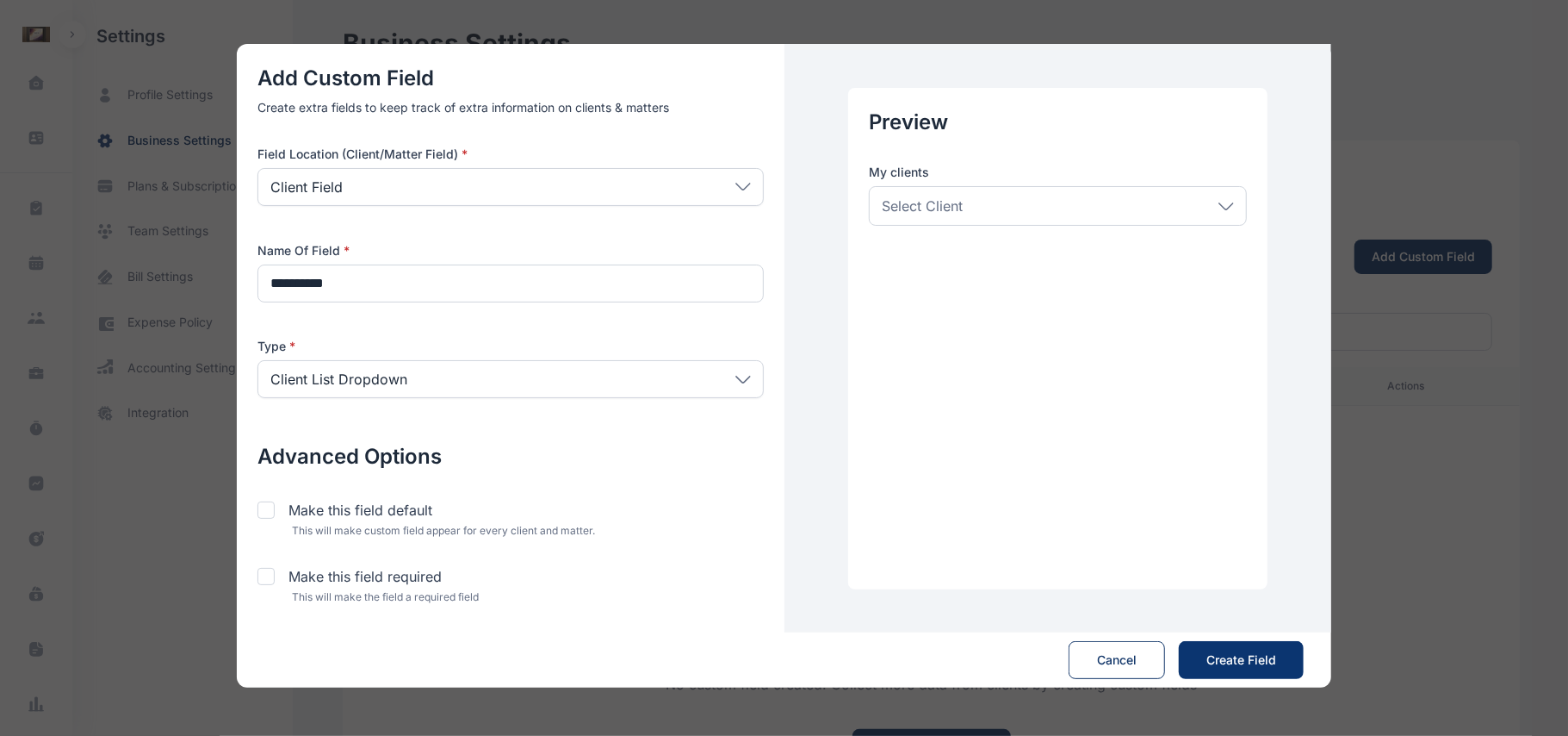
click at [1232, 655] on span "Create Field" at bounding box center [1241, 659] width 70 height 17
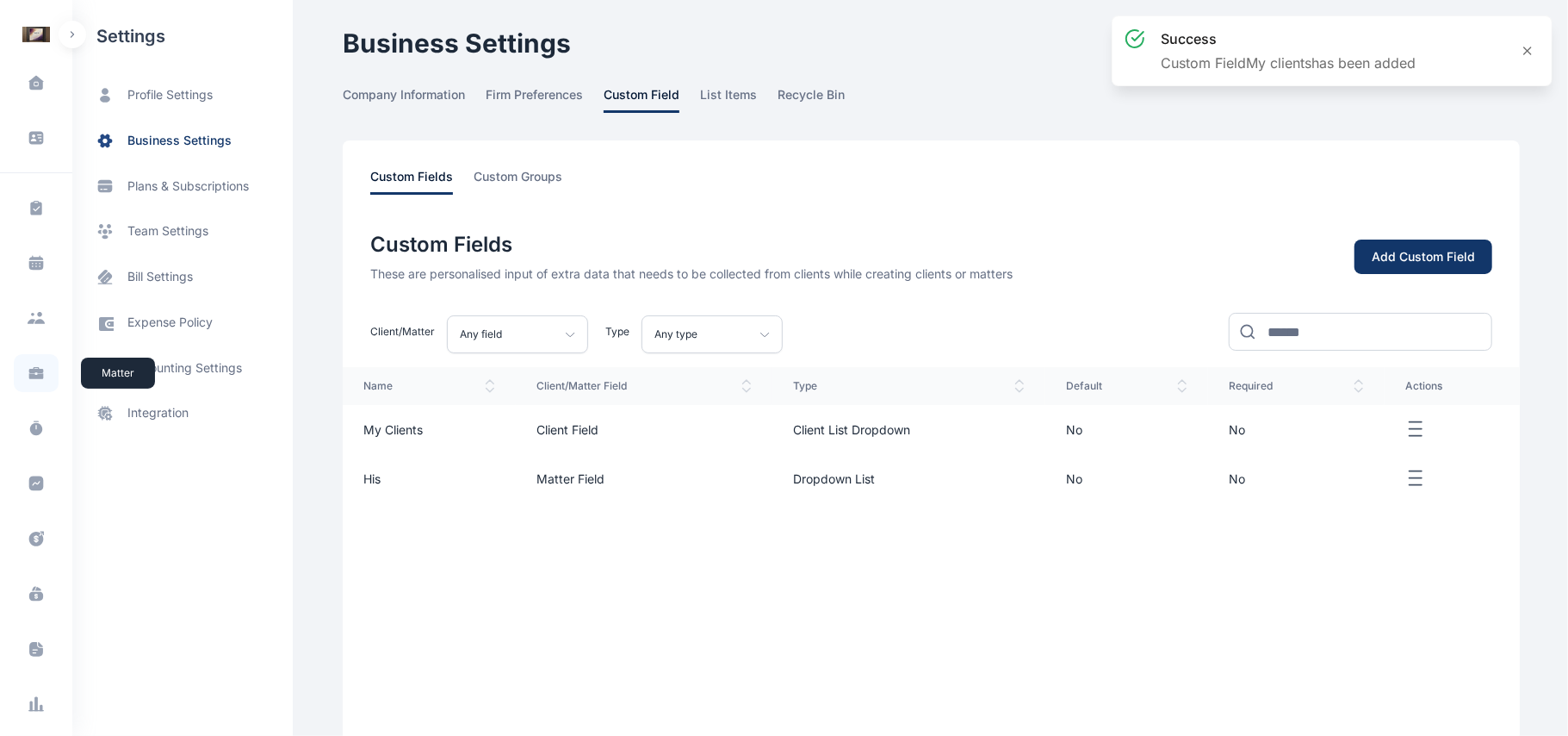
click at [31, 389] on span at bounding box center [35, 372] width 44 height 37
